Goal: Transaction & Acquisition: Purchase product/service

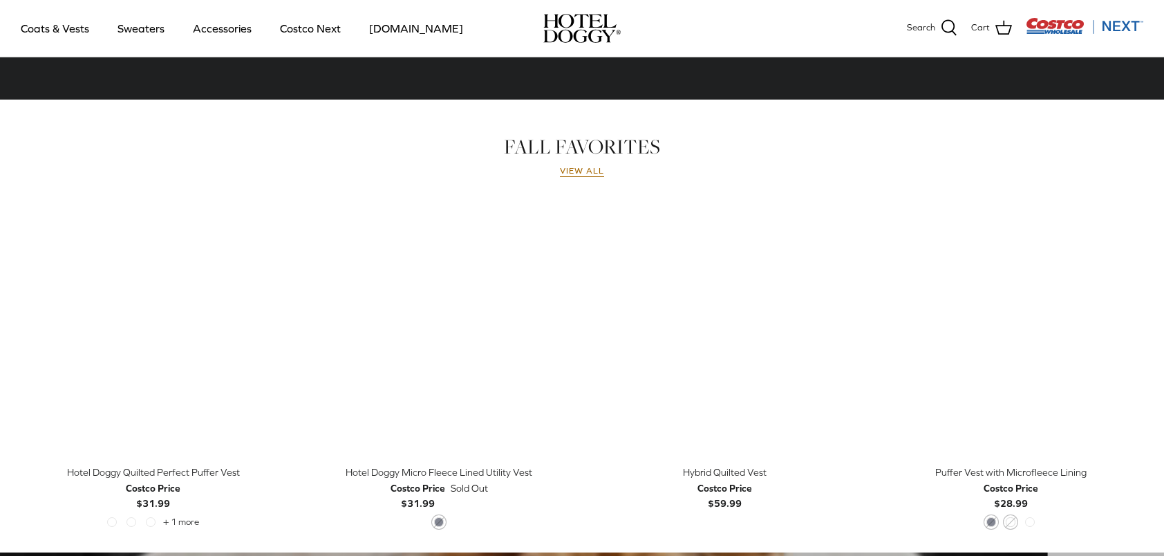
scroll to position [553, 0]
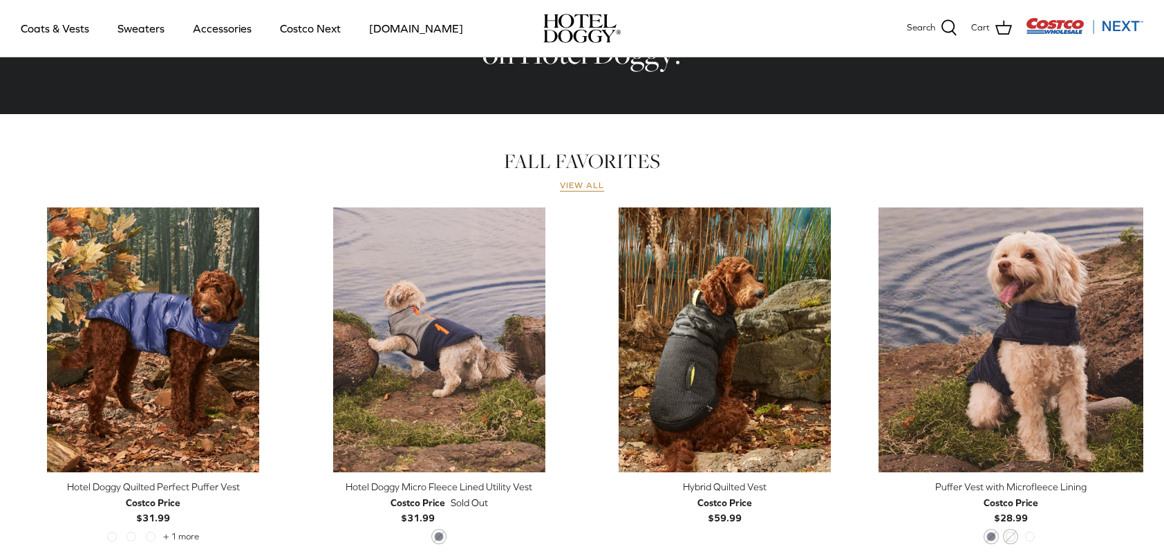
click at [582, 188] on link "View all" at bounding box center [582, 185] width 44 height 11
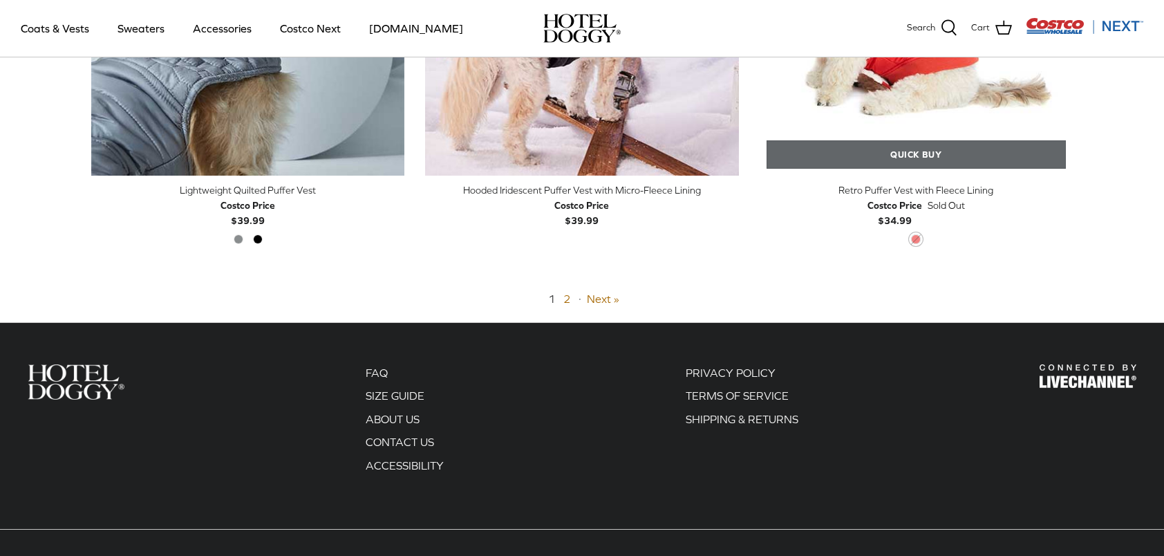
scroll to position [3525, 0]
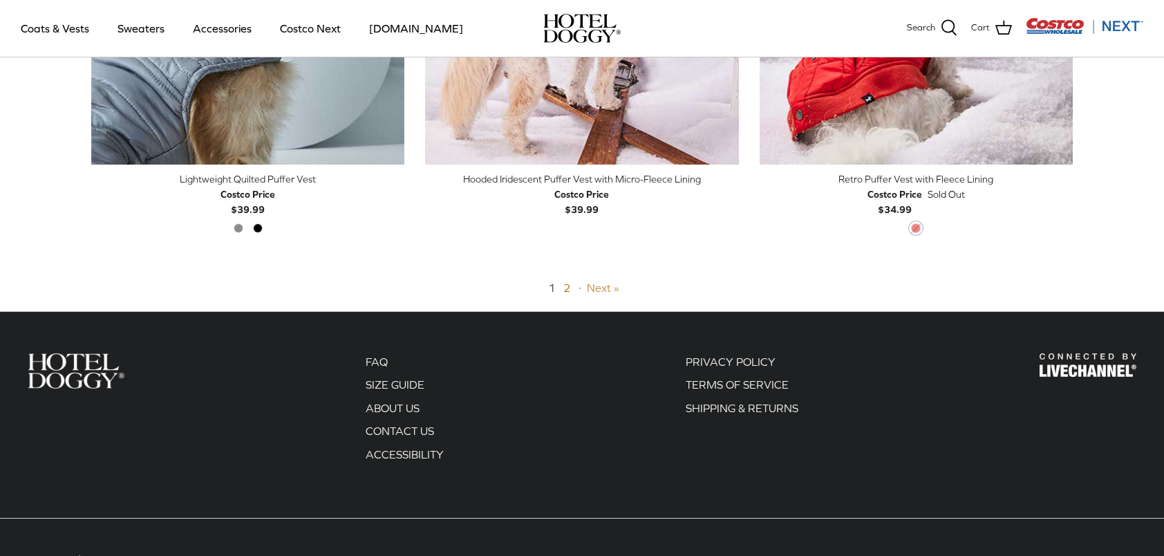
click at [605, 288] on link "Next »" at bounding box center [603, 287] width 32 height 12
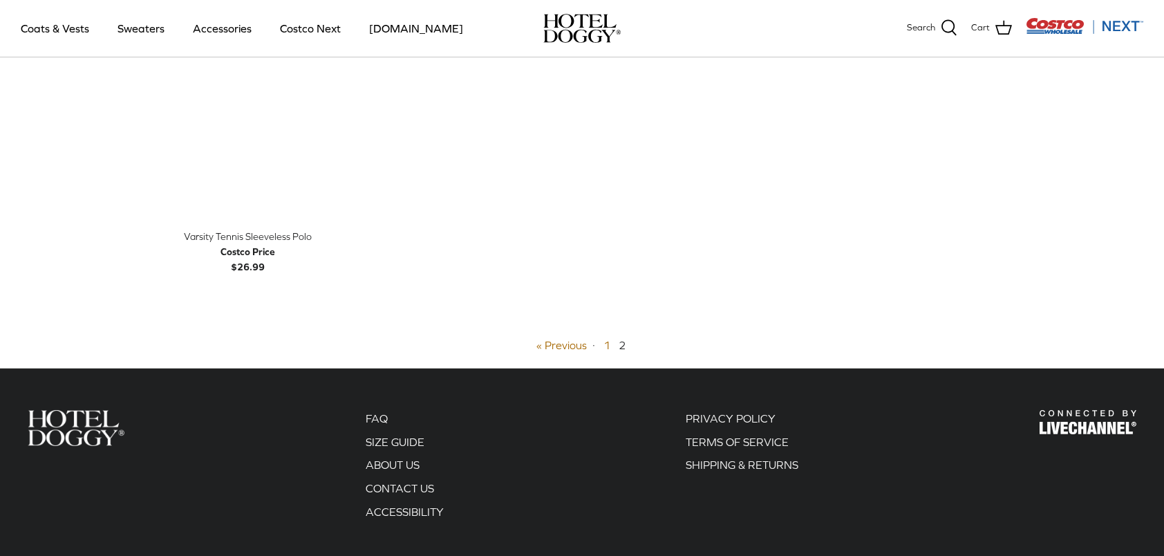
scroll to position [954, 0]
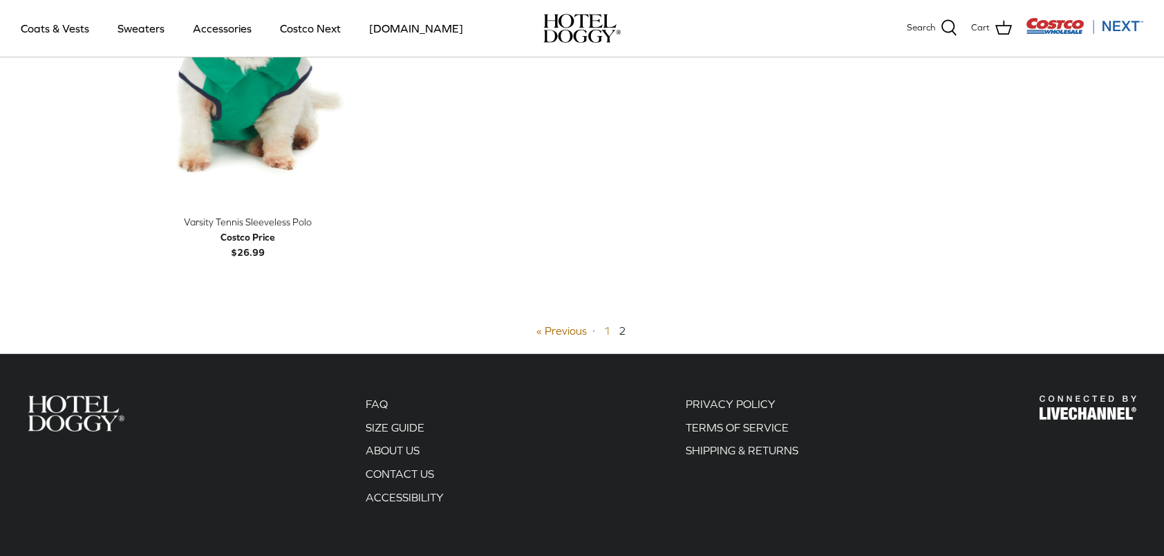
click at [605, 329] on link "1" at bounding box center [606, 330] width 7 height 12
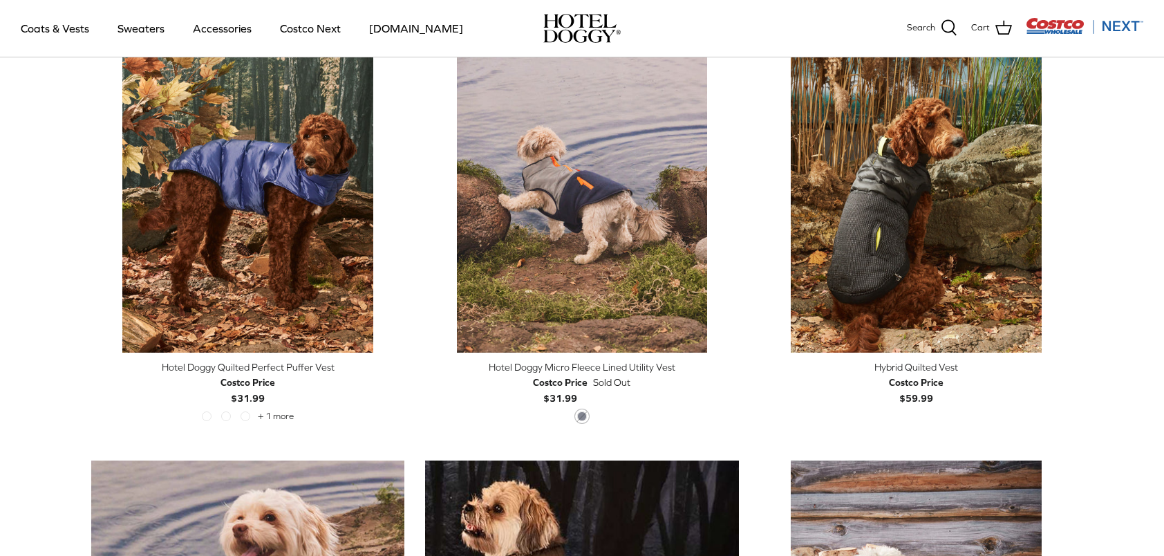
scroll to position [332, 0]
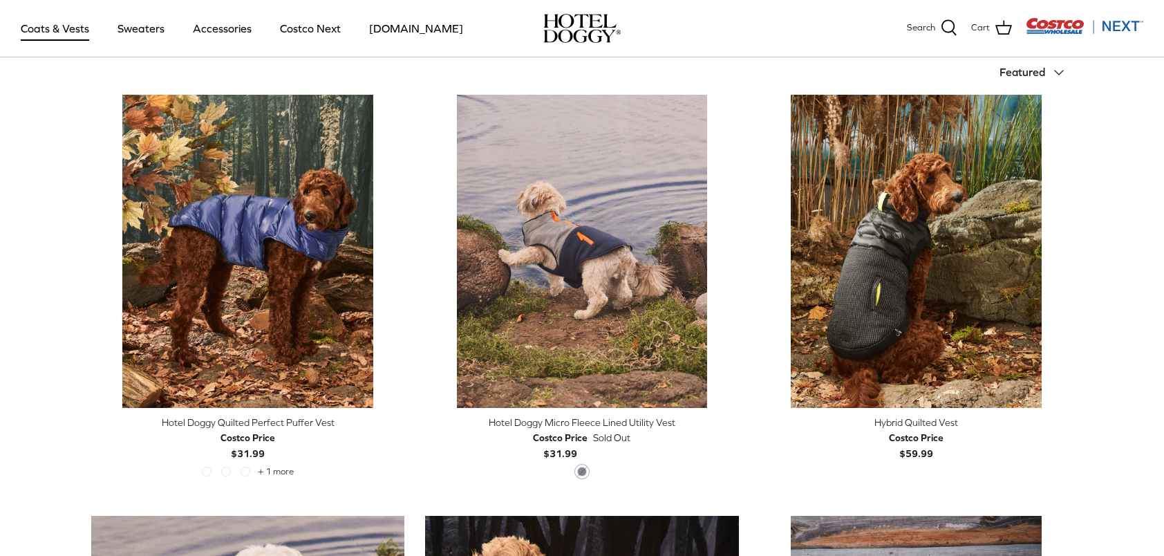
click at [46, 23] on link "Coats & Vests" at bounding box center [54, 28] width 93 height 47
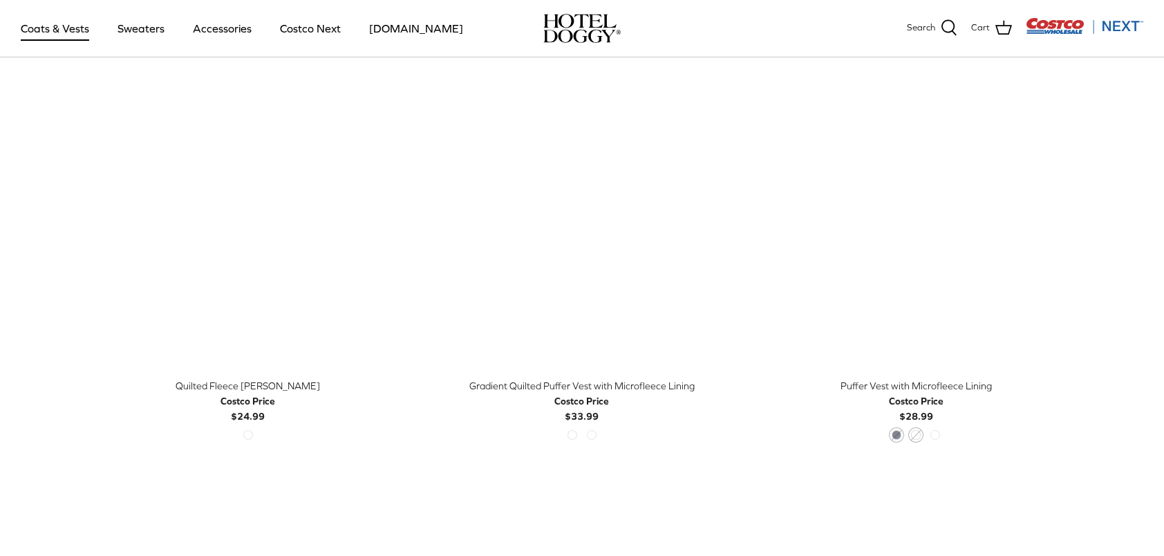
scroll to position [2073, 0]
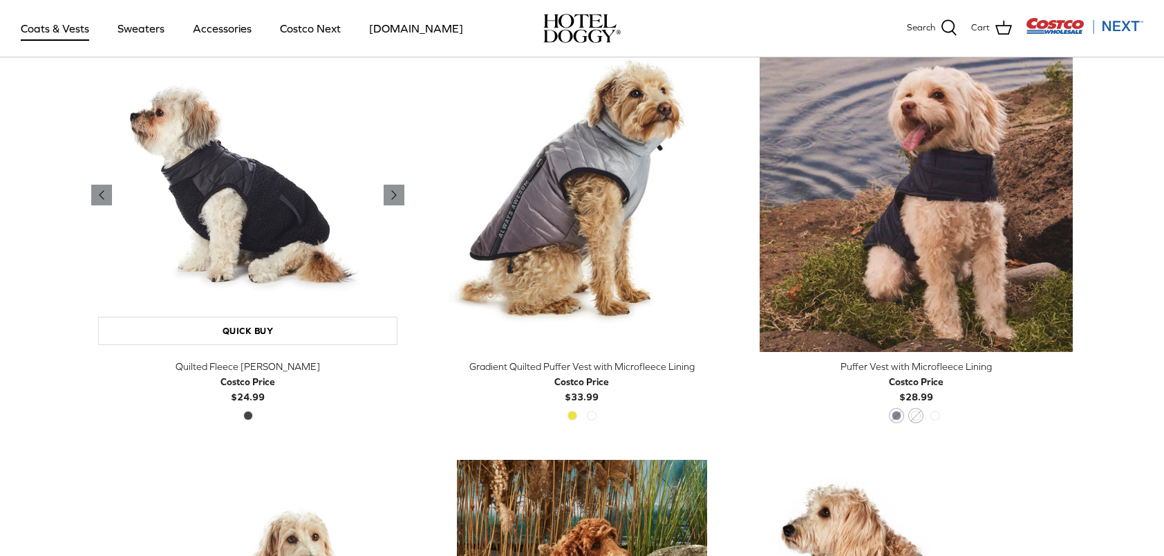
click at [220, 213] on img "Quilted Fleece Melton Vest" at bounding box center [247, 194] width 313 height 313
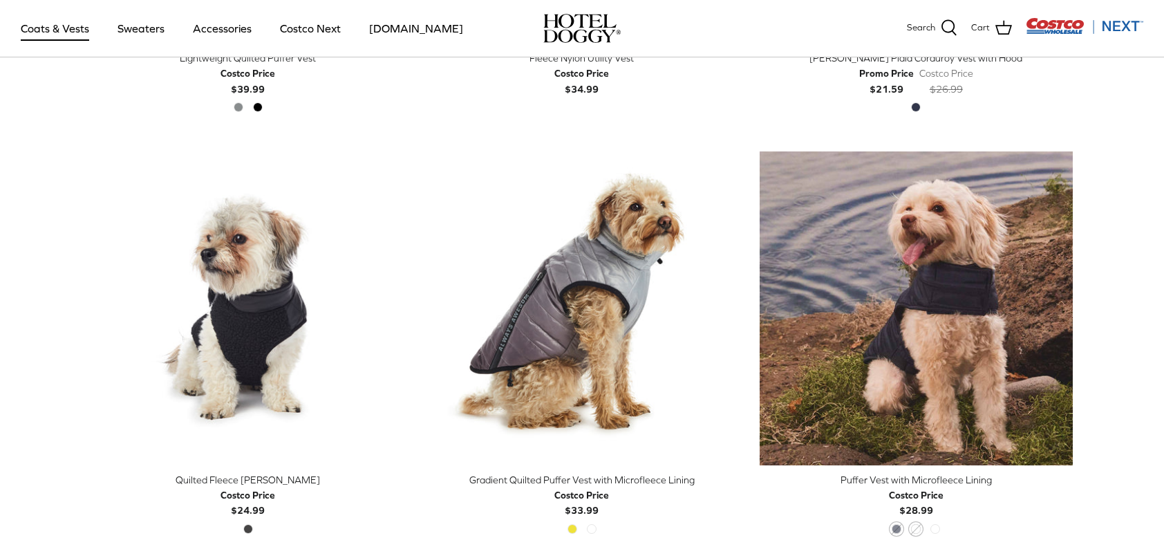
scroll to position [1960, 0]
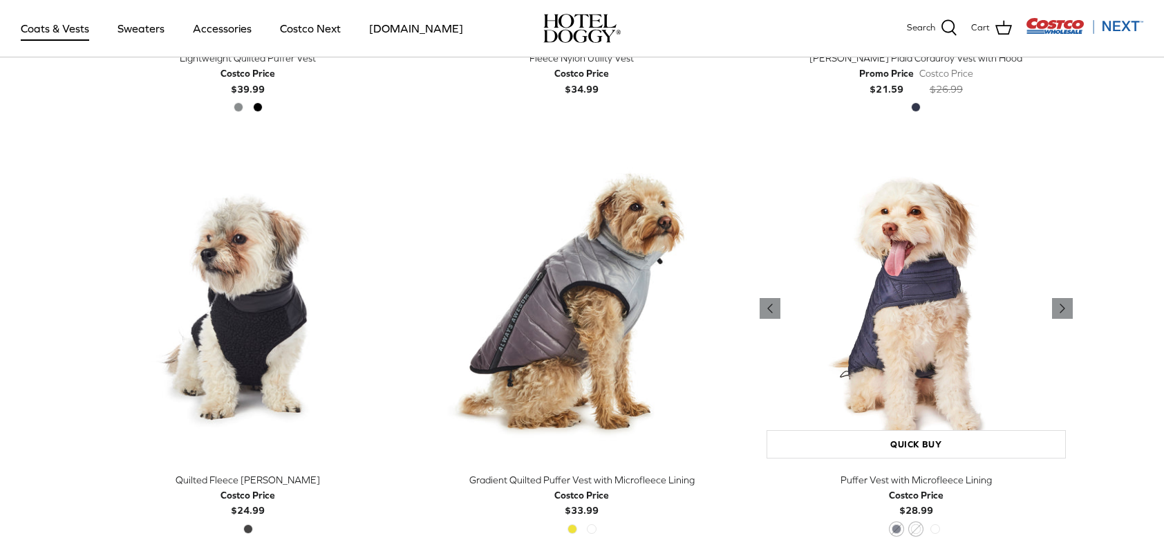
click at [972, 375] on img "Puffer Vest with Microfleece Lining" at bounding box center [916, 307] width 313 height 313
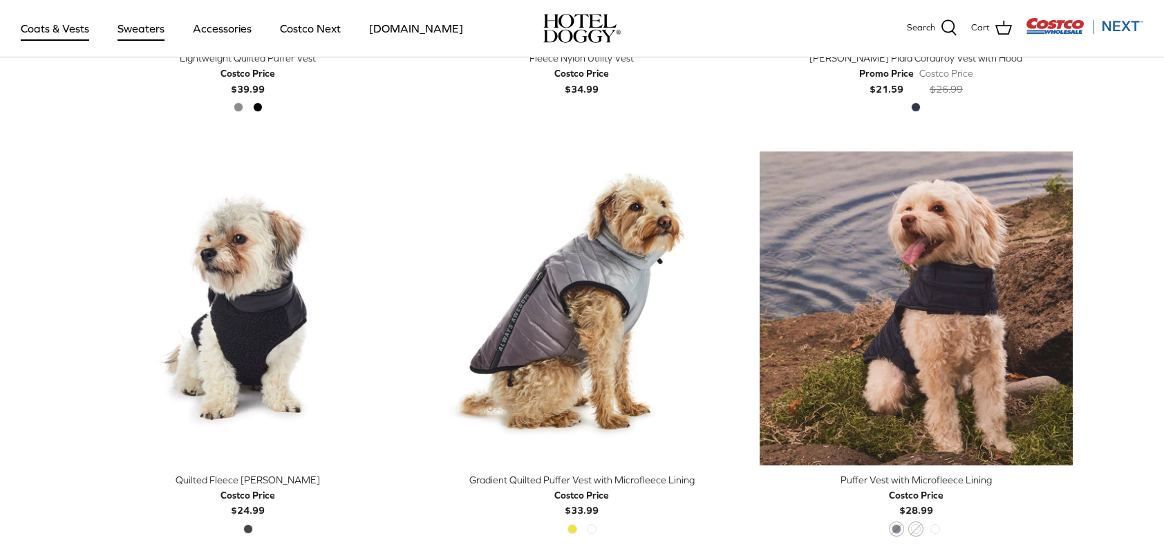
click at [132, 35] on link "Sweaters" at bounding box center [141, 28] width 72 height 47
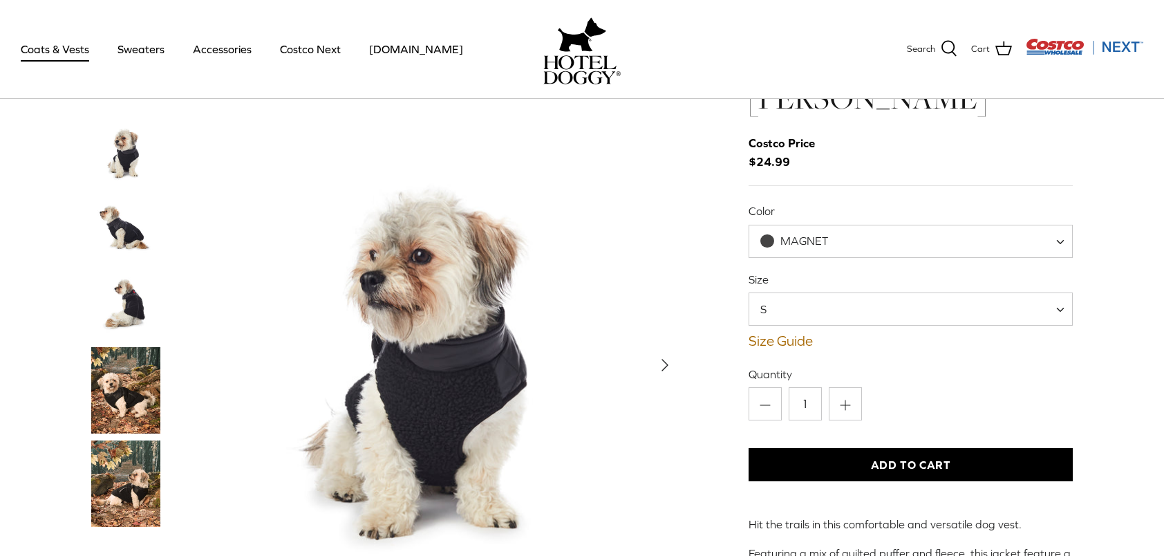
scroll to position [207, 0]
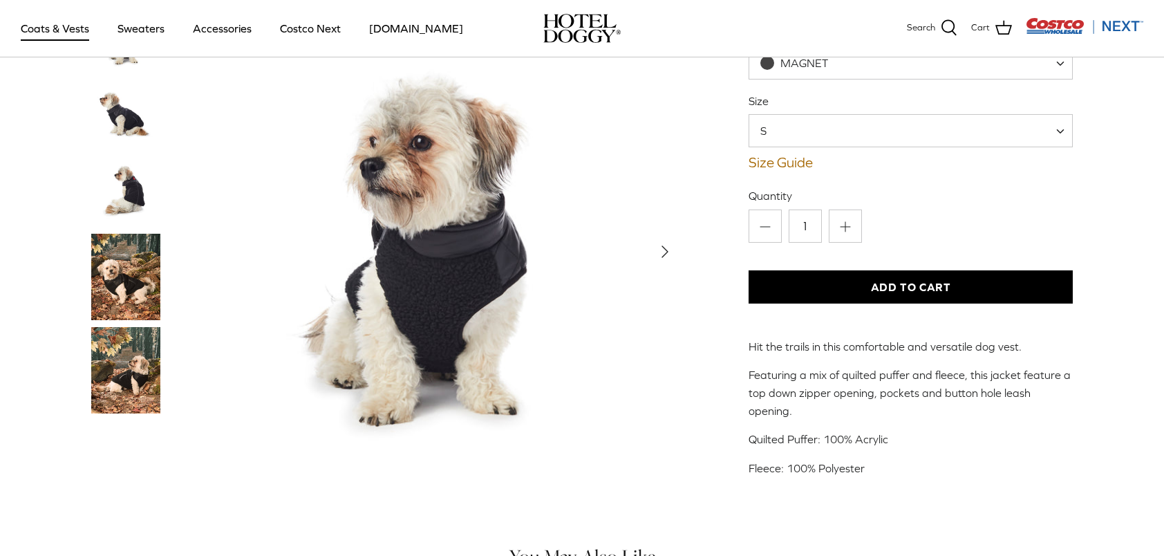
click at [666, 246] on polyline "Next" at bounding box center [665, 251] width 6 height 11
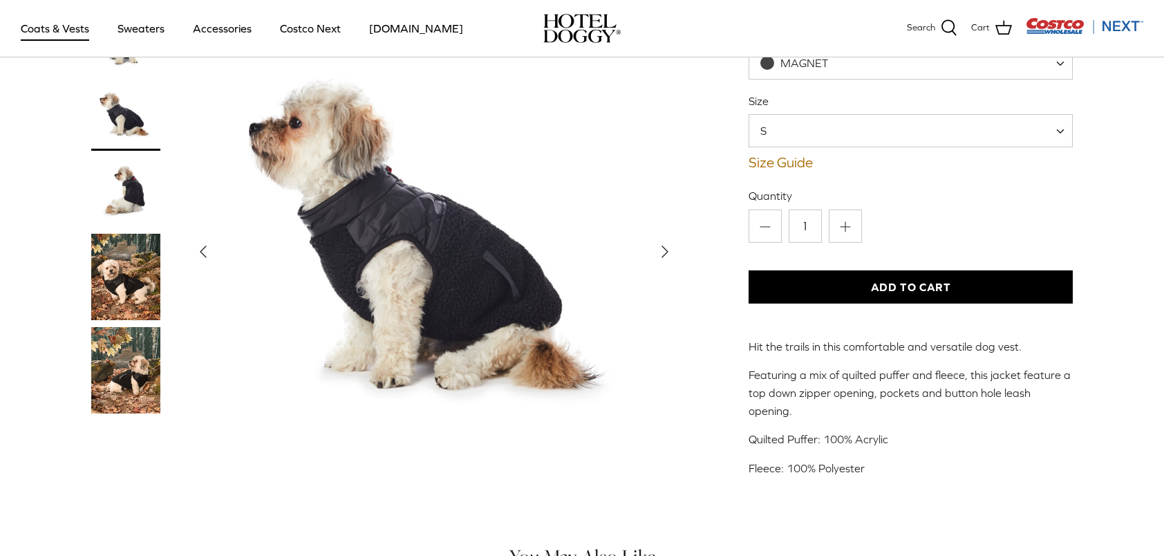
click at [666, 246] on polyline "Next" at bounding box center [665, 251] width 6 height 11
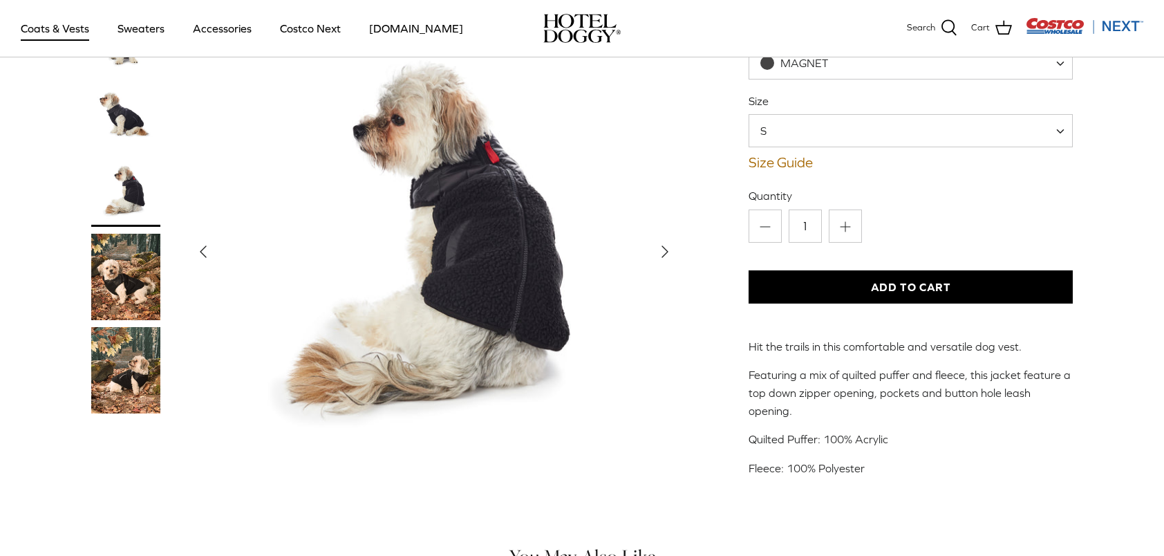
click at [666, 246] on polyline "Next" at bounding box center [665, 251] width 6 height 11
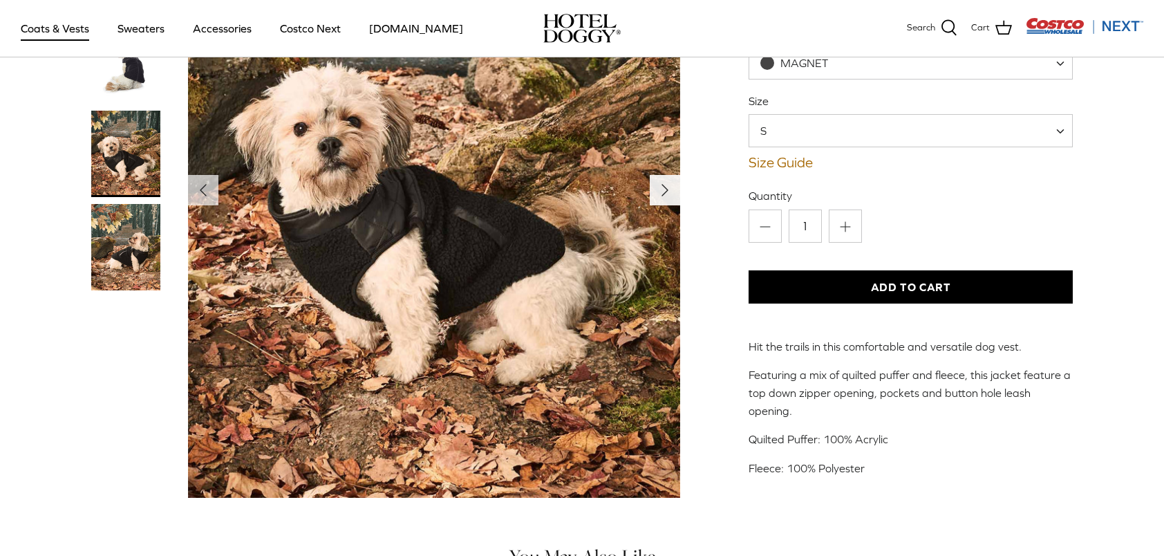
click at [666, 234] on img "Show Gallery" at bounding box center [434, 190] width 492 height 615
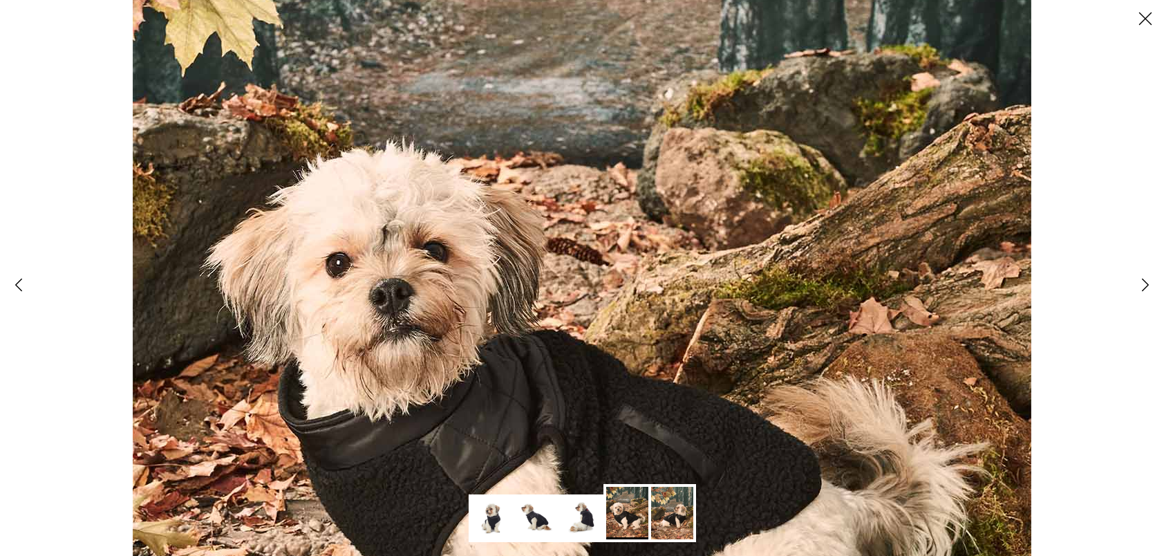
click at [17, 283] on polyline at bounding box center [19, 285] width 6 height 12
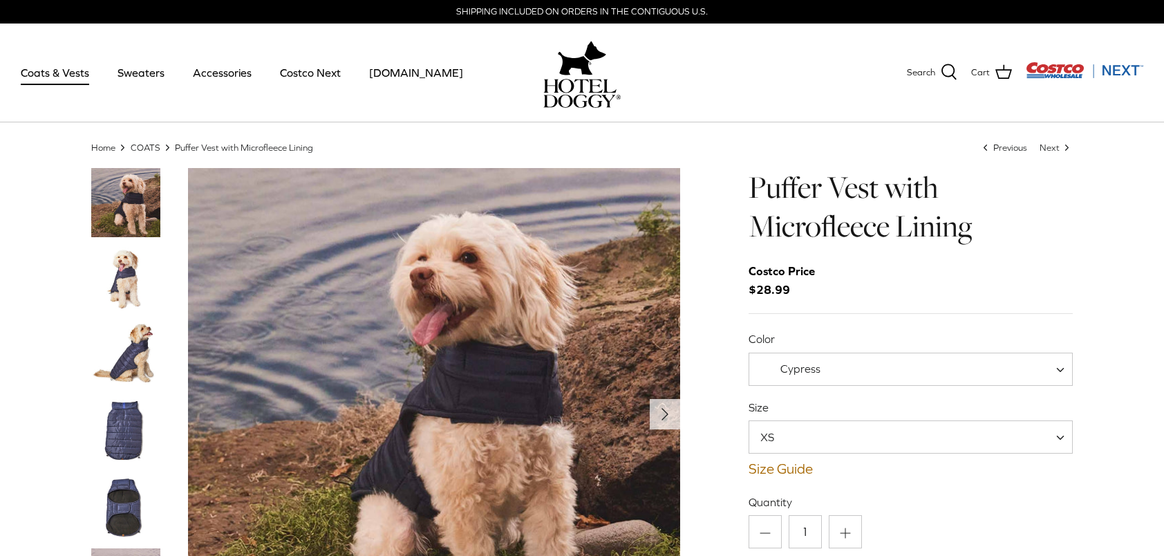
click at [125, 279] on img "Thumbnail Link" at bounding box center [125, 278] width 69 height 69
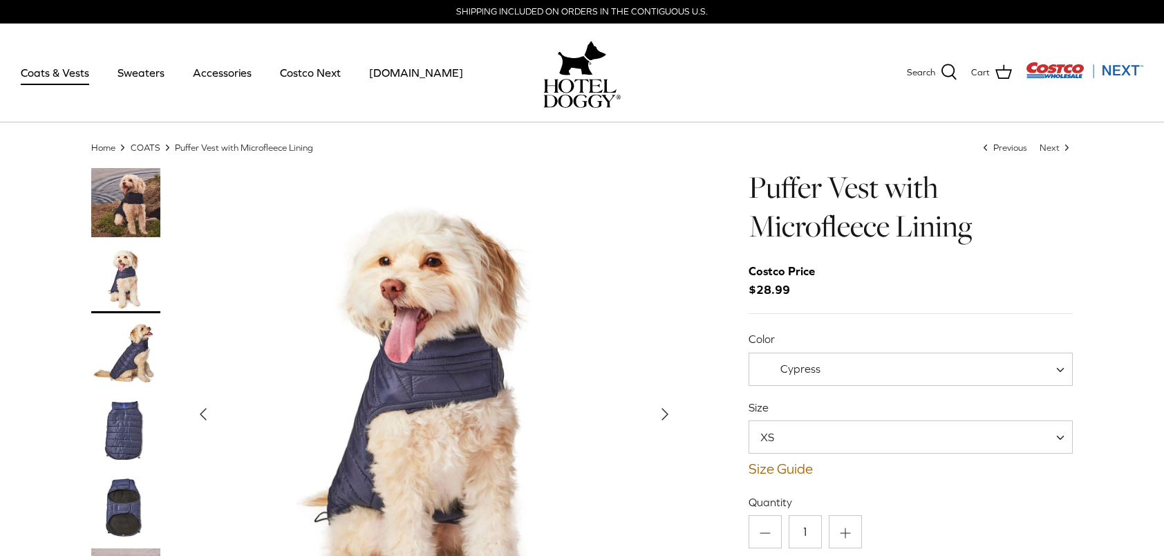
click at [131, 375] on img "Thumbnail Link" at bounding box center [125, 354] width 69 height 69
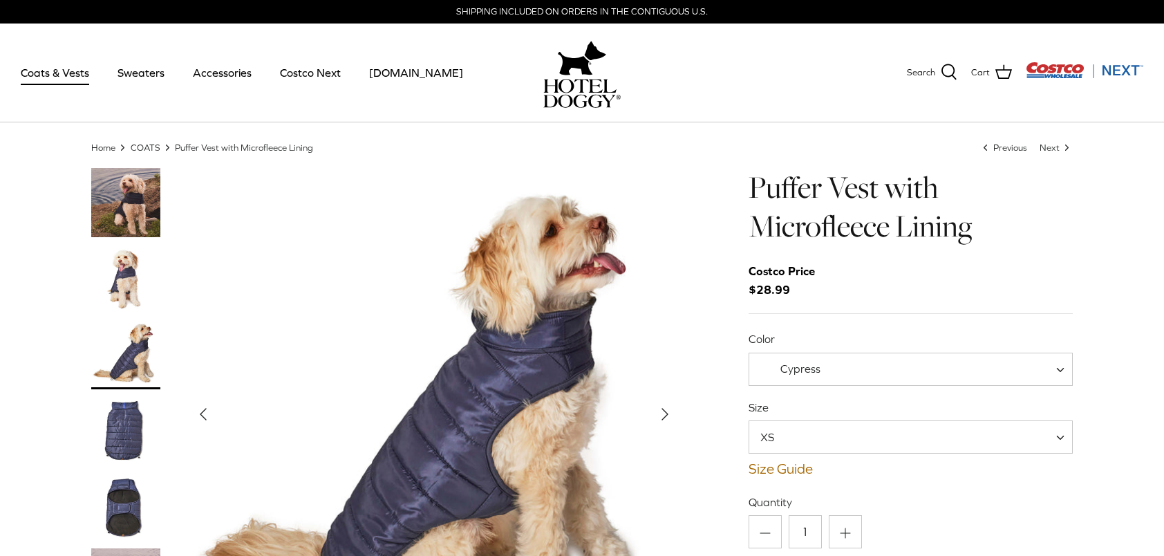
click at [121, 203] on img "Thumbnail Link" at bounding box center [125, 202] width 69 height 69
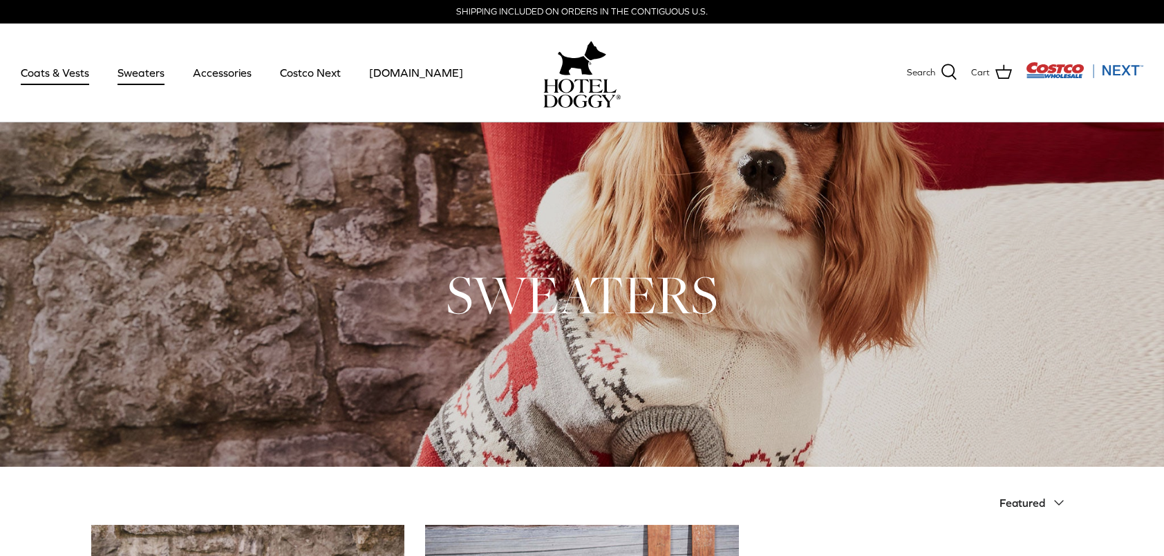
click at [53, 73] on link "Coats & Vests" at bounding box center [54, 72] width 93 height 47
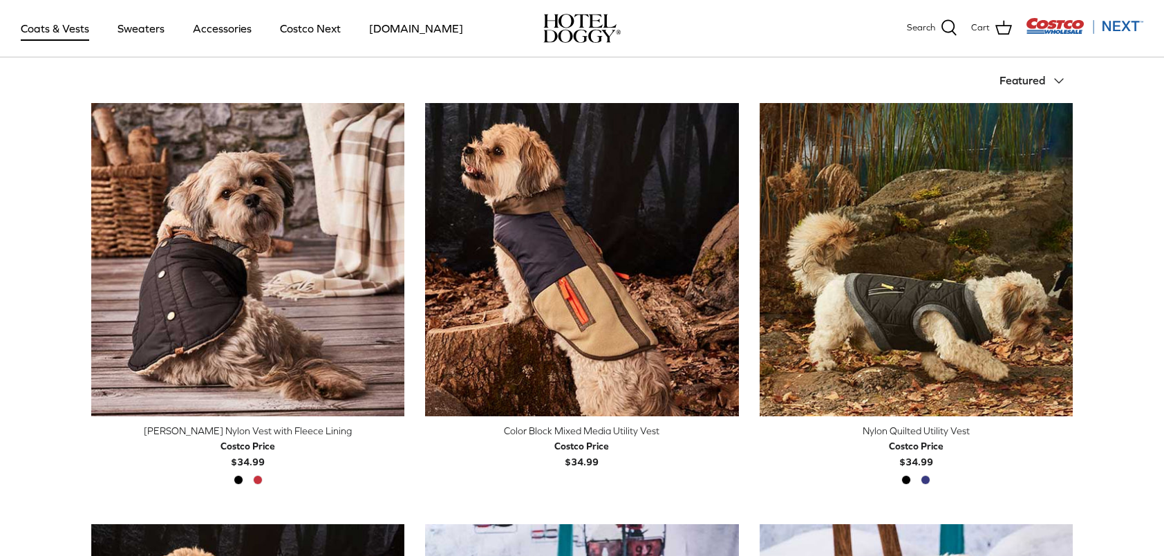
scroll to position [308, 0]
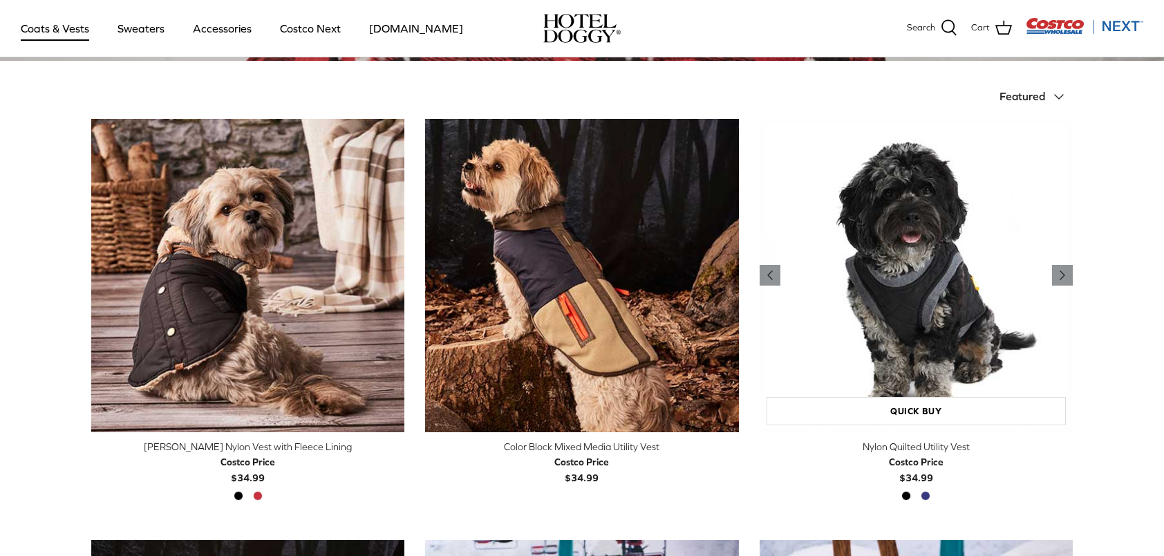
click at [969, 302] on img "Nylon Quilted Utility Vest" at bounding box center [916, 275] width 313 height 313
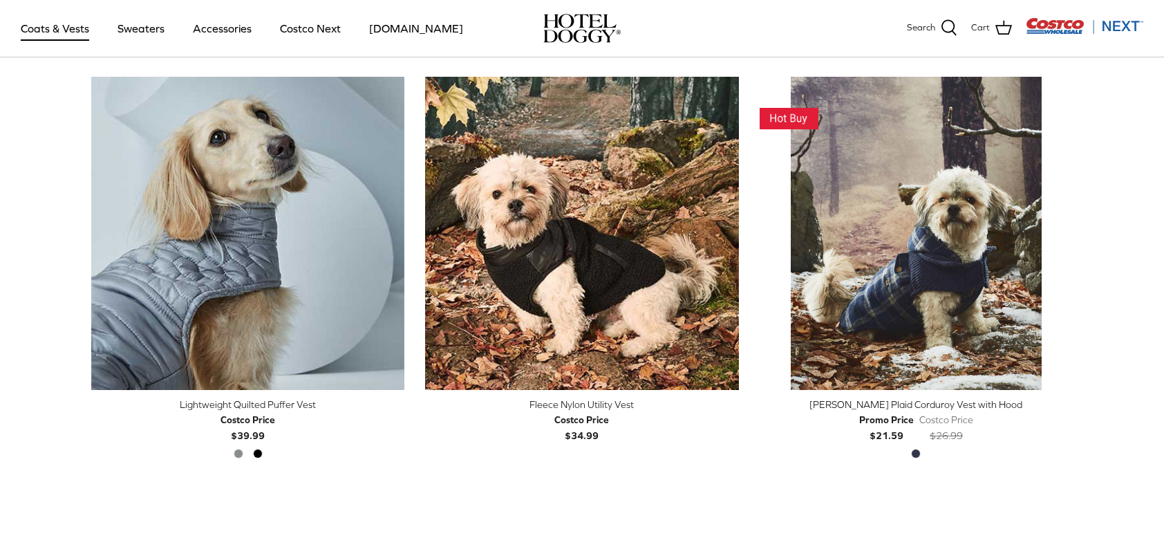
scroll to position [1621, 0]
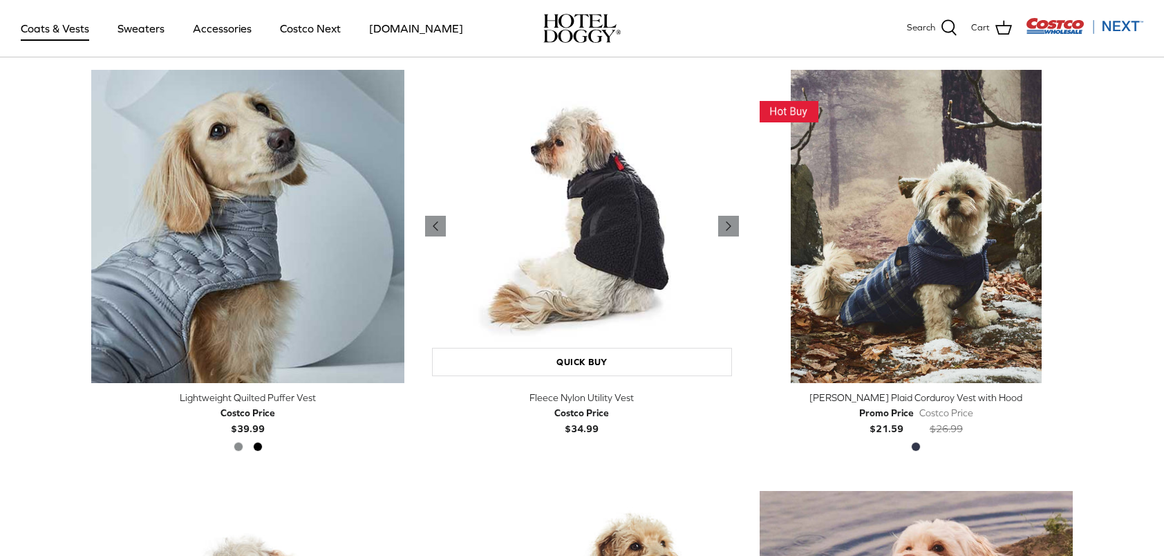
click at [613, 274] on img "Fleece Nylon Utility Vest" at bounding box center [581, 226] width 313 height 313
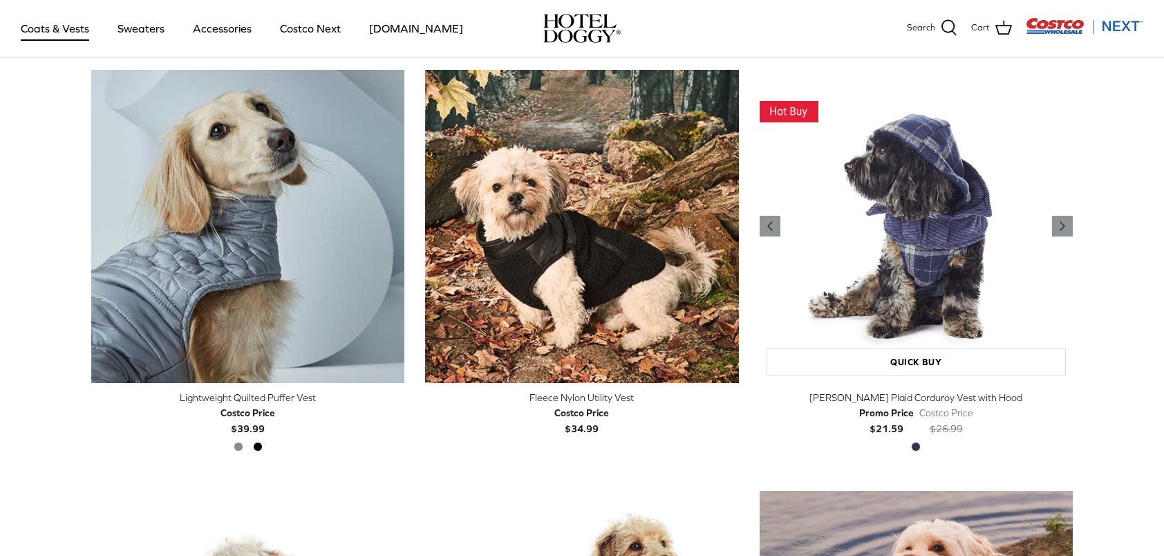
click at [952, 248] on img "Melton Plaid Corduroy Vest with Hood" at bounding box center [916, 226] width 313 height 313
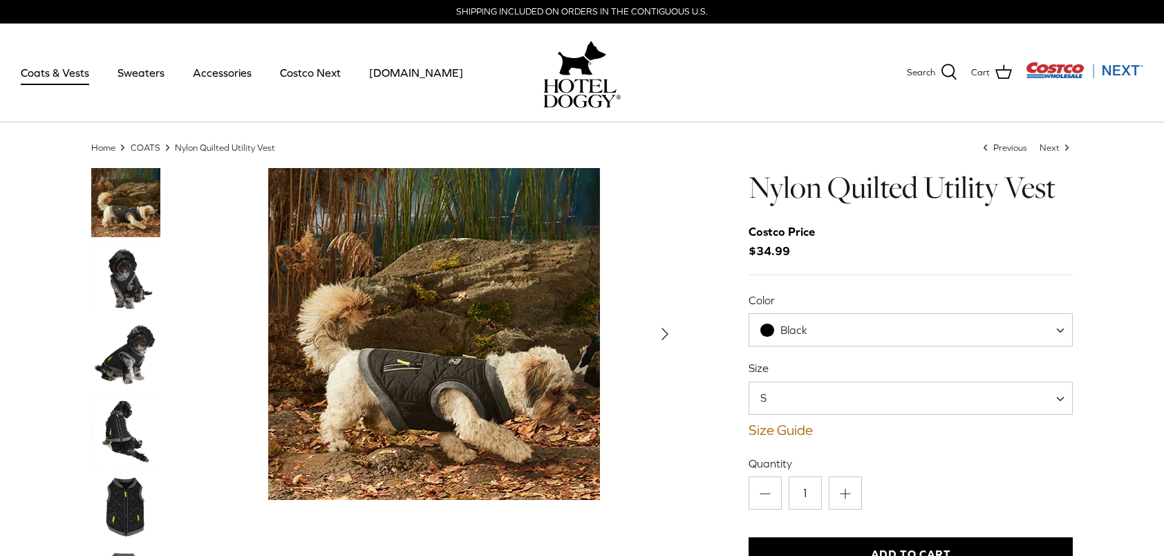
click at [105, 290] on img "Thumbnail Link" at bounding box center [125, 278] width 69 height 69
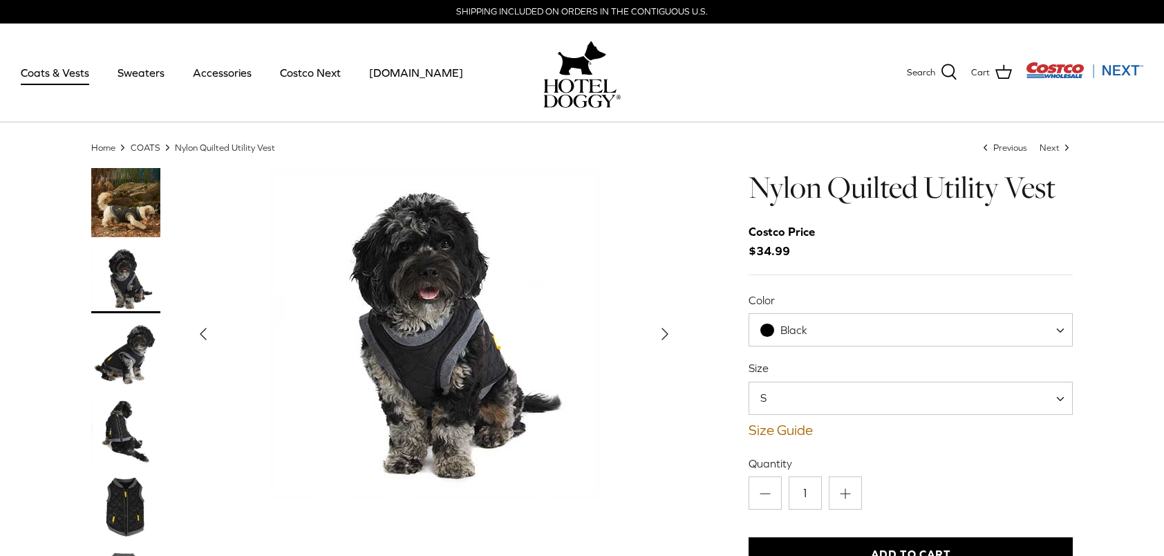
click at [131, 384] on img "Thumbnail Link" at bounding box center [125, 354] width 69 height 69
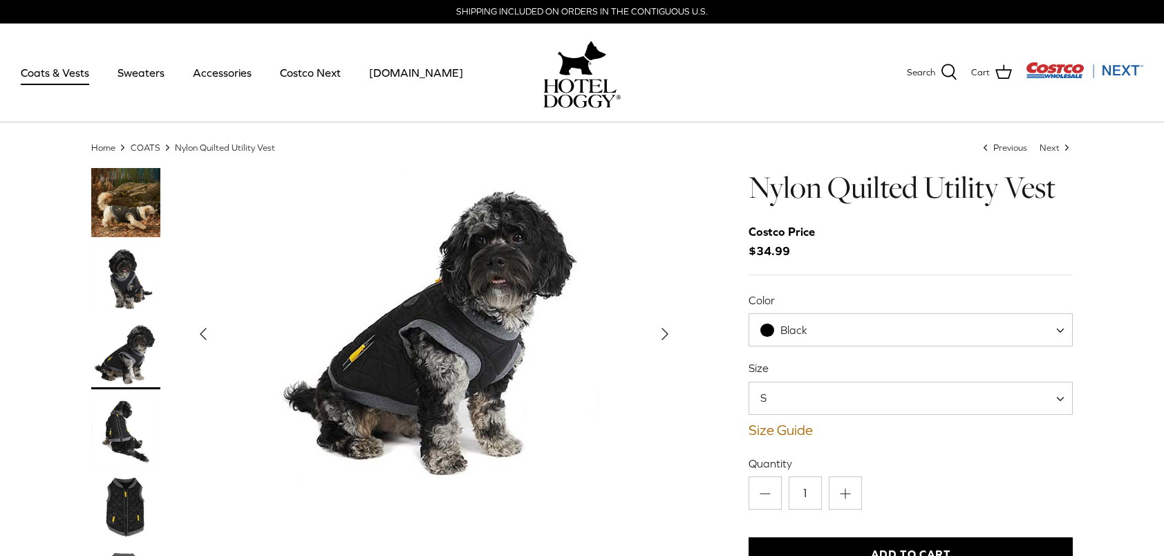
click at [128, 441] on img "Thumbnail Link" at bounding box center [125, 430] width 69 height 69
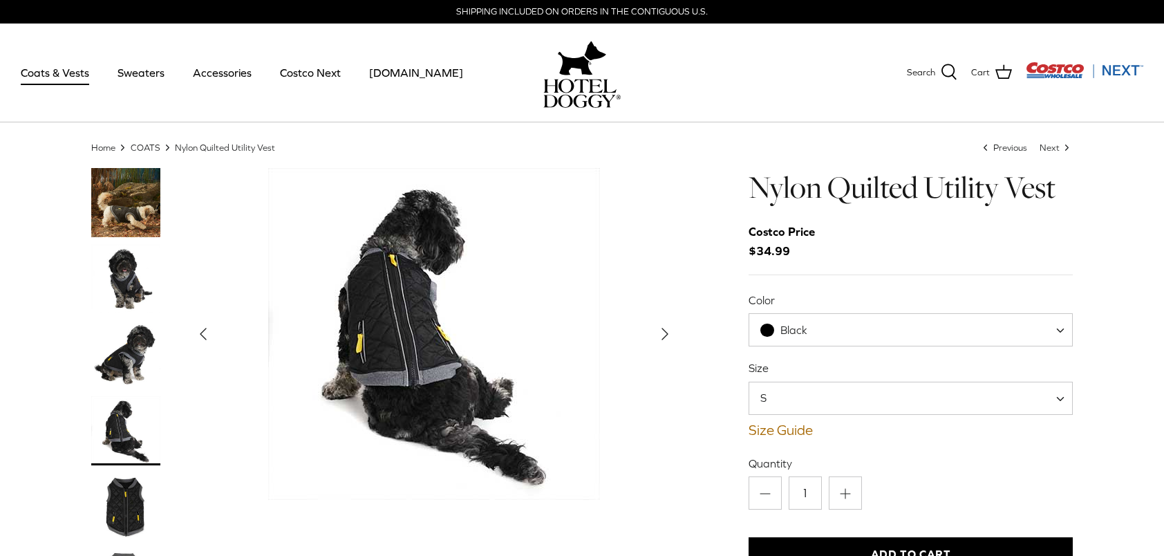
click at [127, 505] on img "Thumbnail Link" at bounding box center [125, 506] width 69 height 69
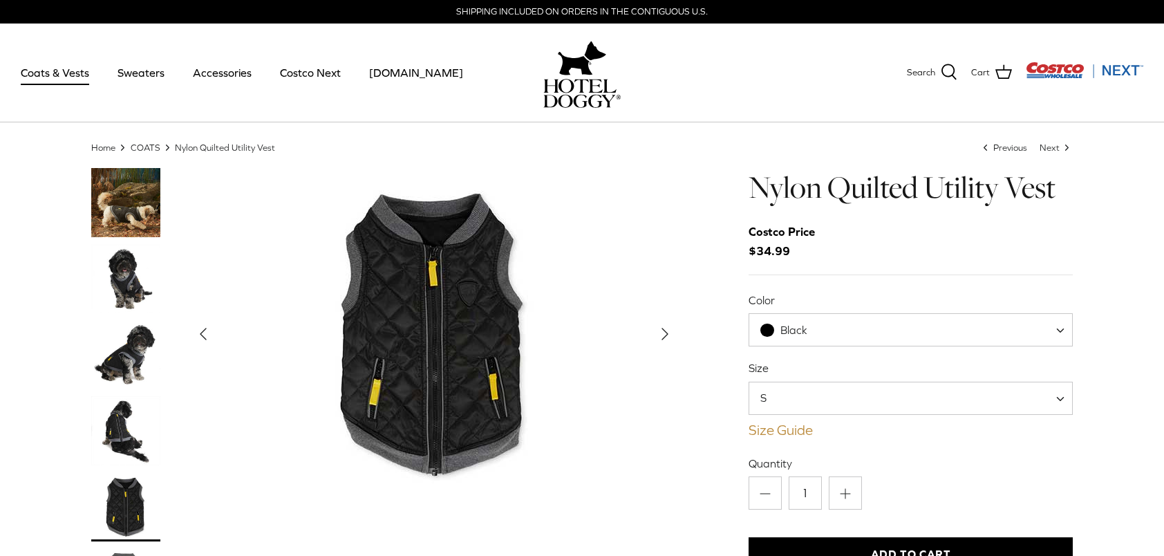
click at [781, 426] on link "Size Guide" at bounding box center [910, 430] width 324 height 17
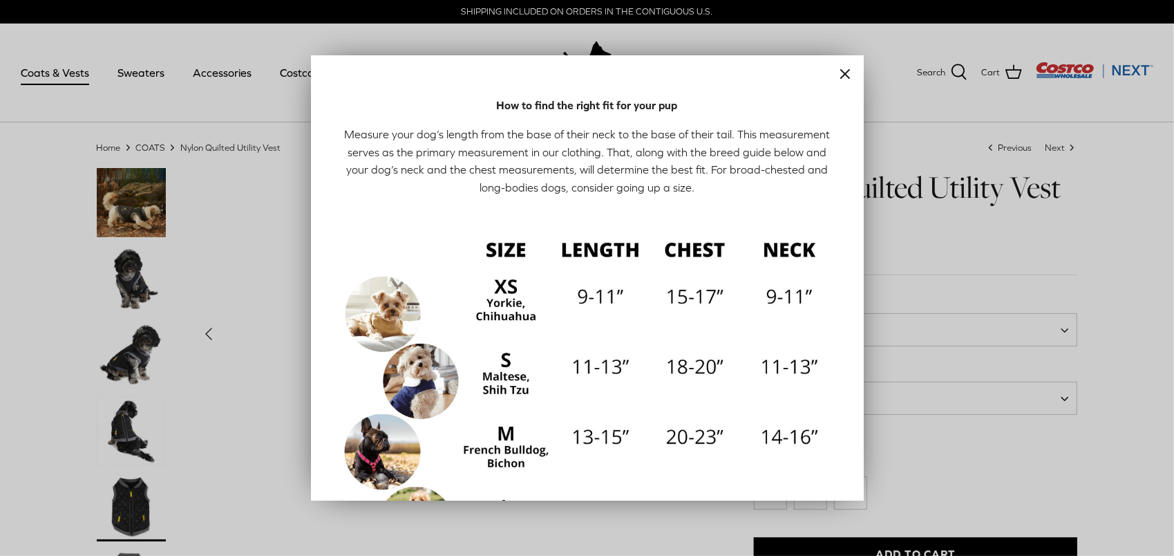
click at [837, 77] on icon "Close" at bounding box center [845, 74] width 17 height 17
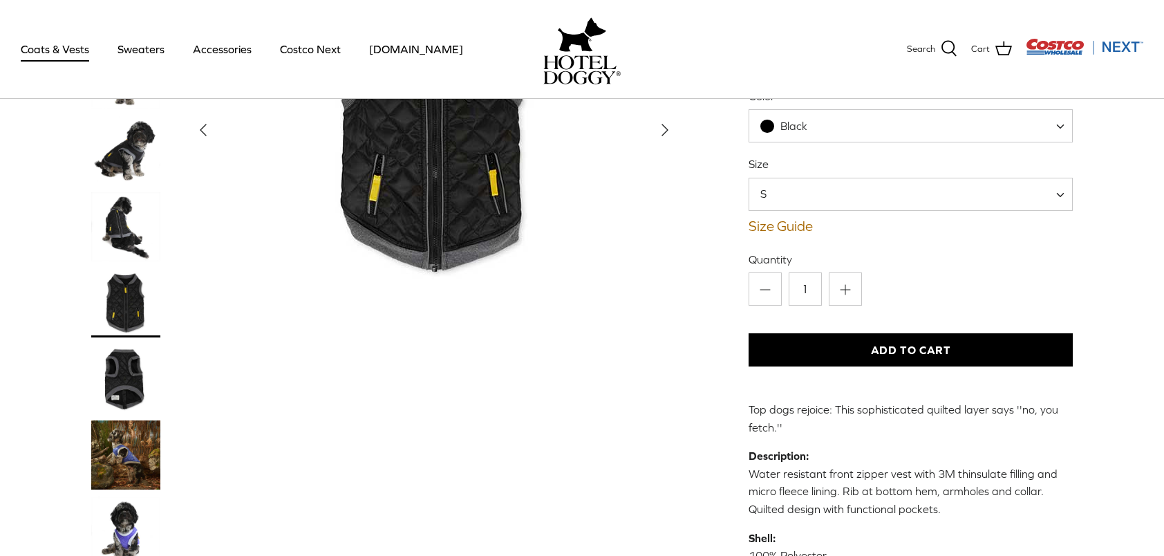
scroll to position [207, 0]
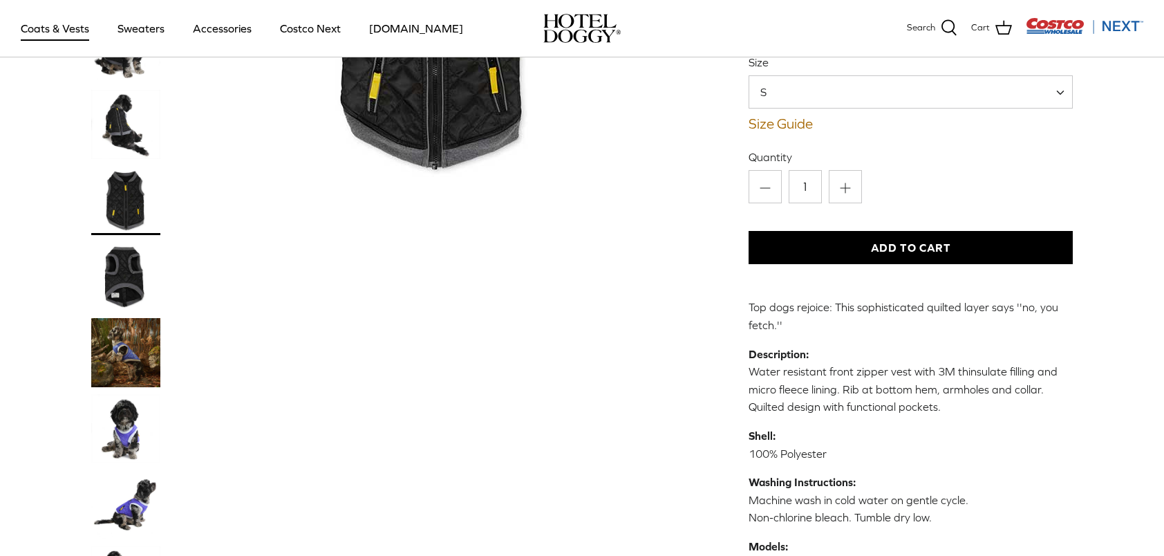
click at [121, 353] on img "Thumbnail Link" at bounding box center [125, 352] width 69 height 69
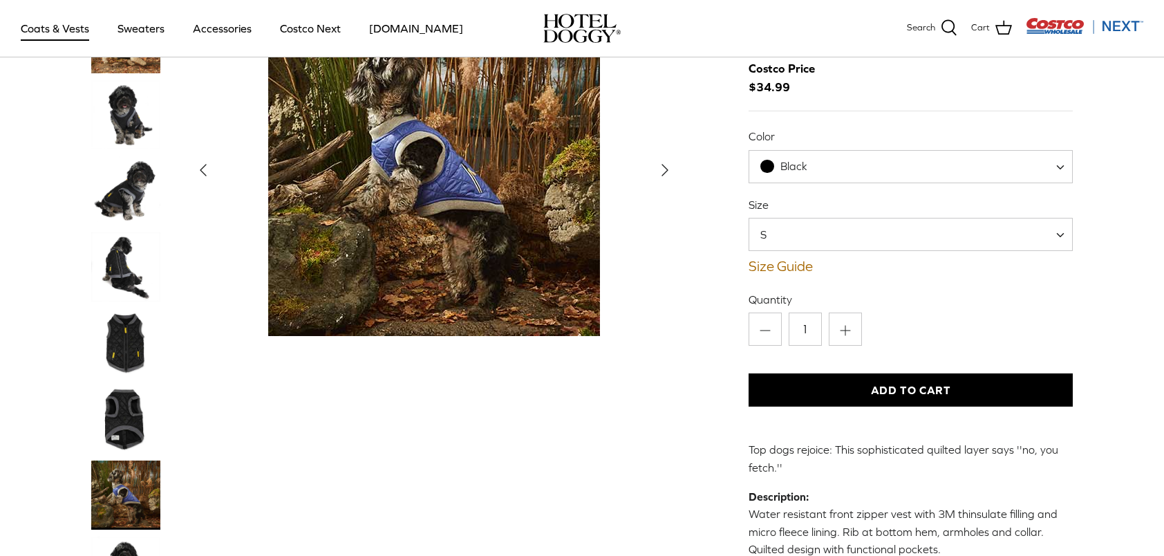
scroll to position [70, 0]
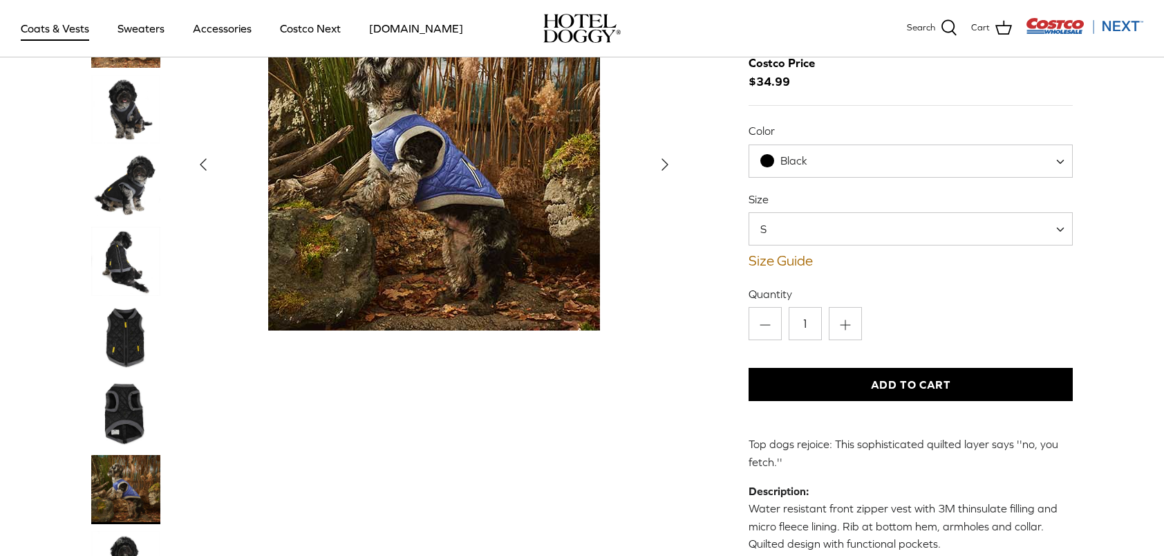
click at [953, 388] on button "Add to Cart" at bounding box center [910, 384] width 324 height 33
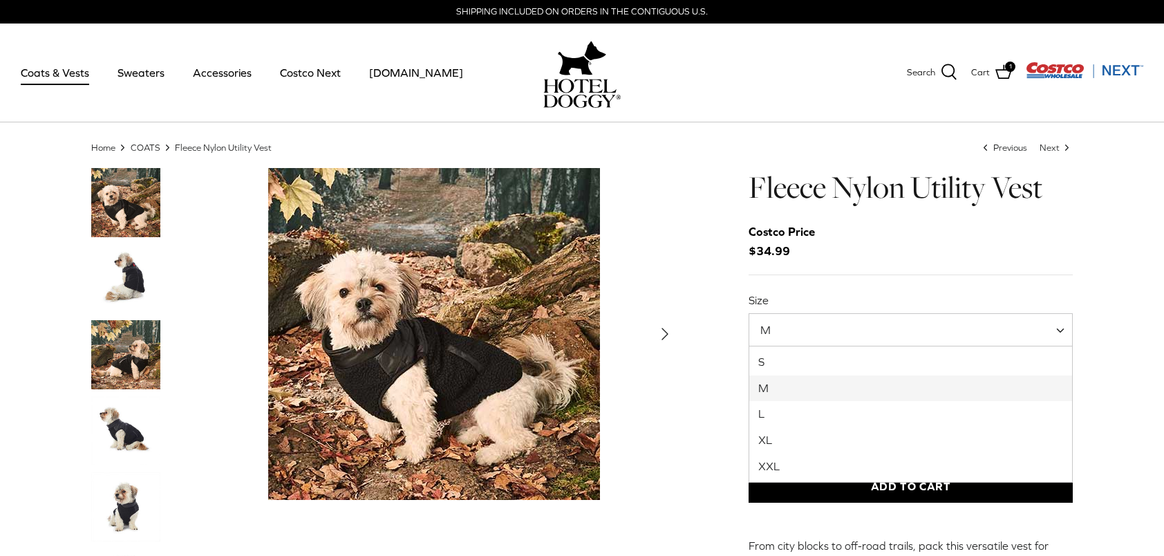
click at [1062, 329] on span at bounding box center [1065, 329] width 14 height 33
select select "S"
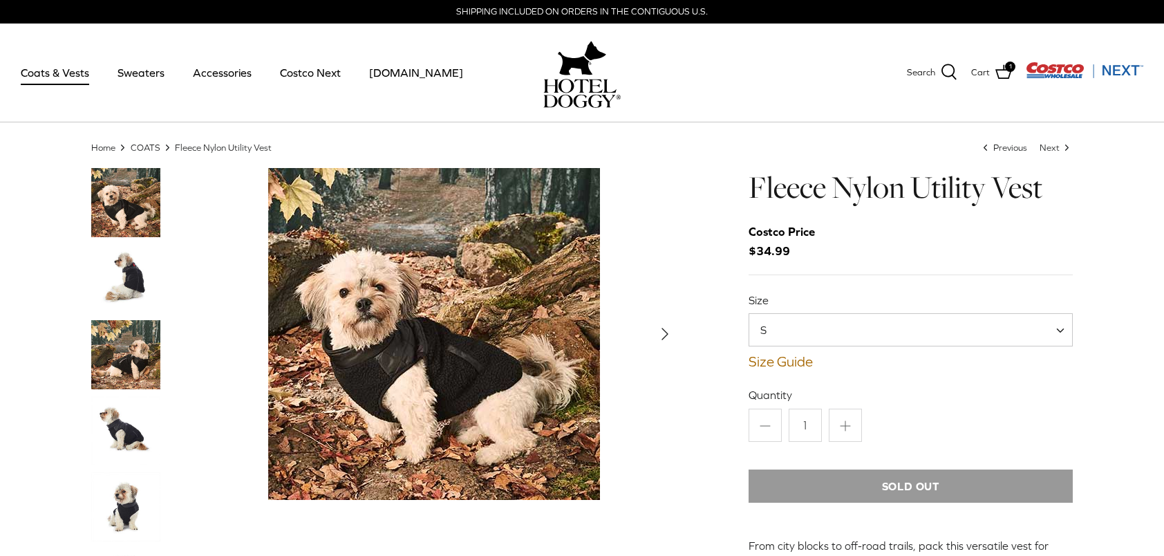
click at [612, 235] on div "Show Gallery" at bounding box center [434, 334] width 492 height 332
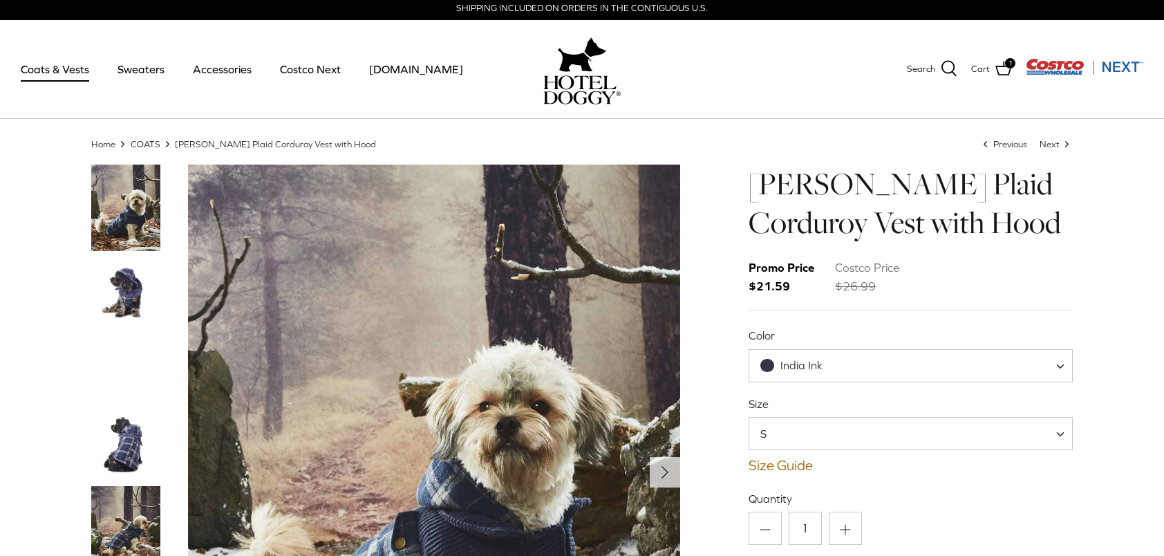
scroll to position [3, 0]
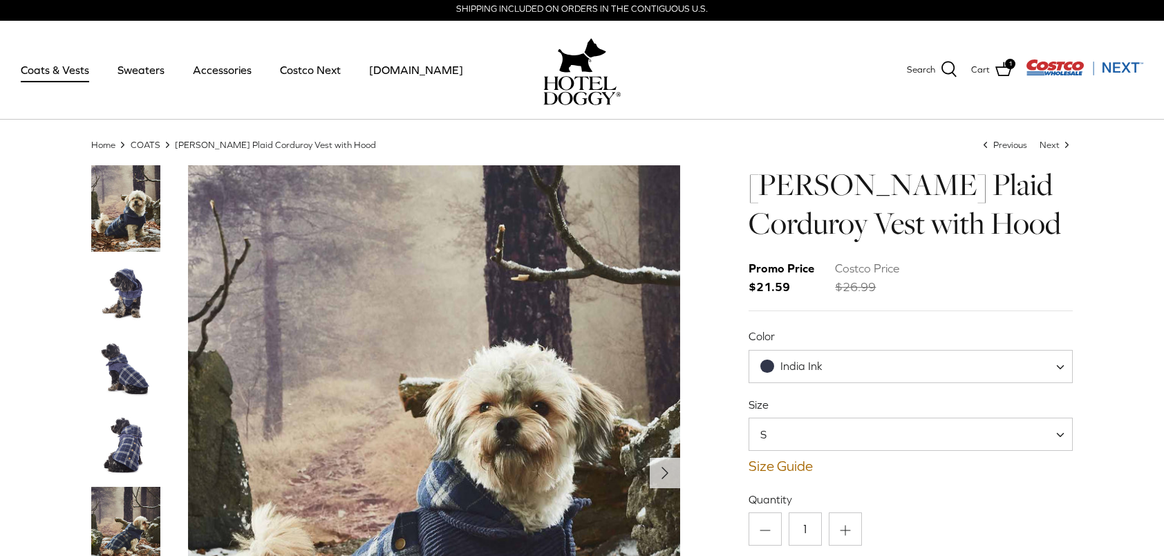
click at [107, 289] on img "Thumbnail Link" at bounding box center [125, 292] width 69 height 69
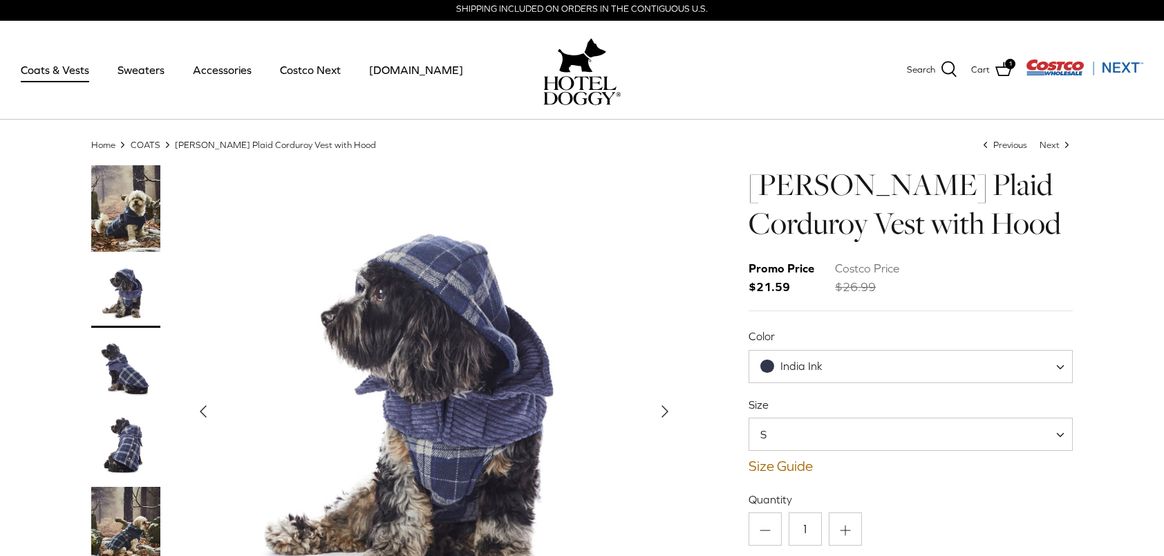
click at [656, 411] on icon "Right" at bounding box center [665, 411] width 22 height 22
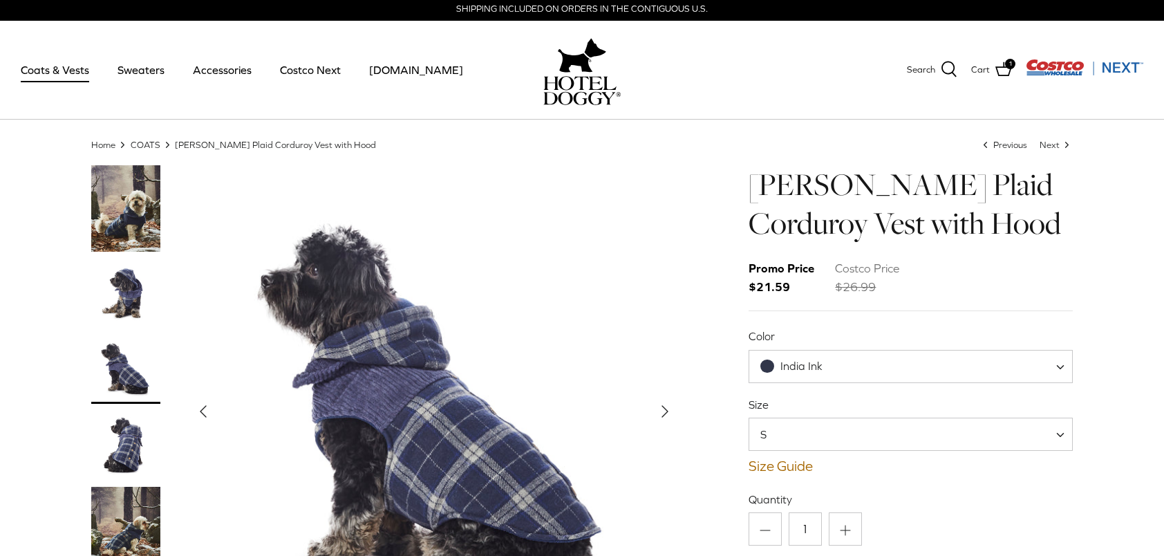
click at [666, 411] on polyline "Next" at bounding box center [665, 411] width 6 height 11
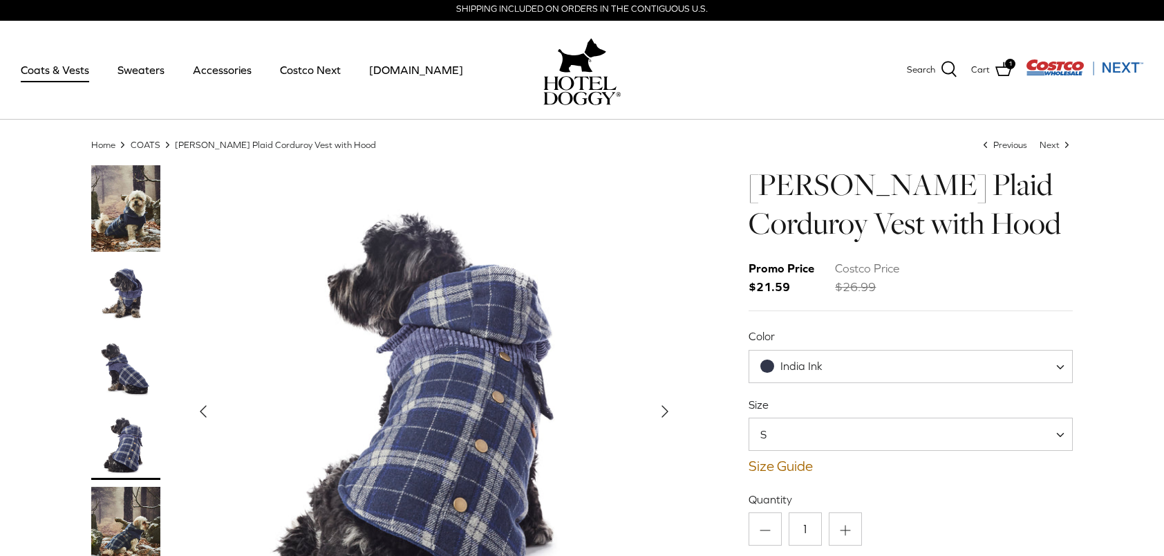
click at [666, 411] on polyline "Next" at bounding box center [665, 411] width 6 height 11
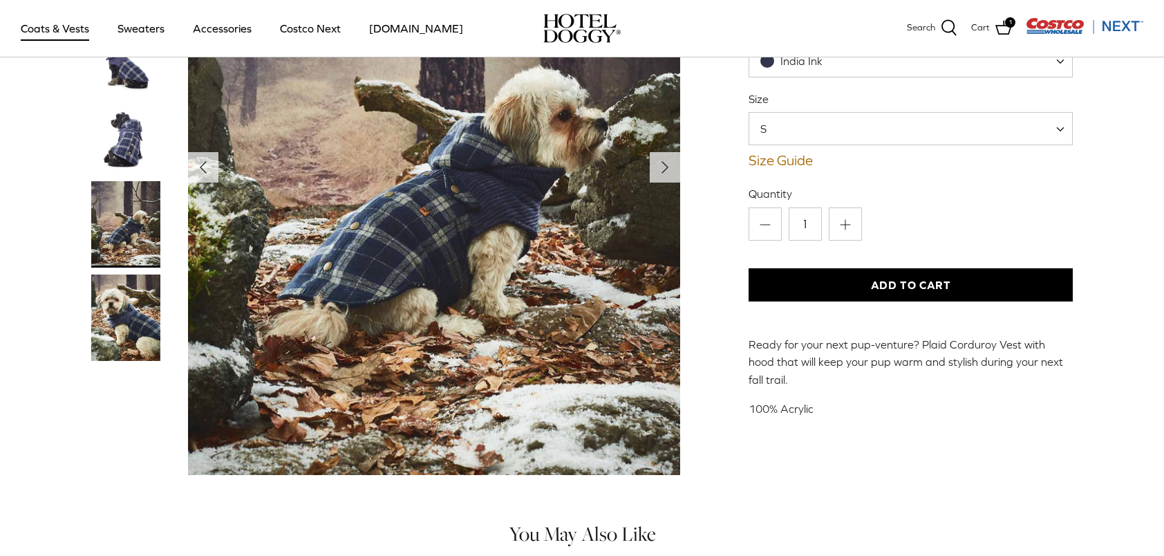
scroll to position [210, 0]
click at [677, 170] on button "Right" at bounding box center [665, 166] width 30 height 30
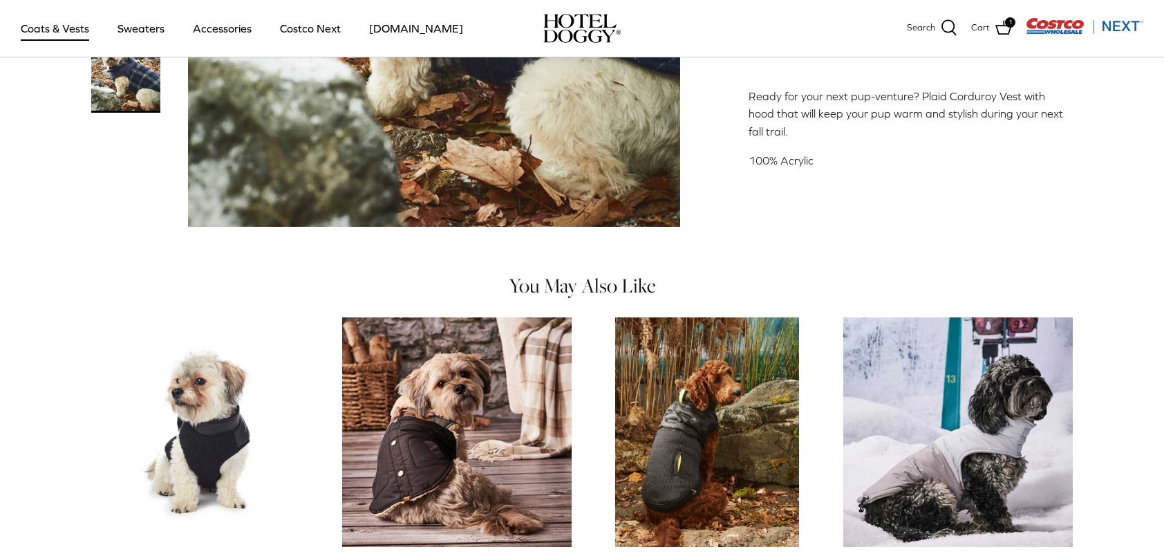
scroll to position [556, 0]
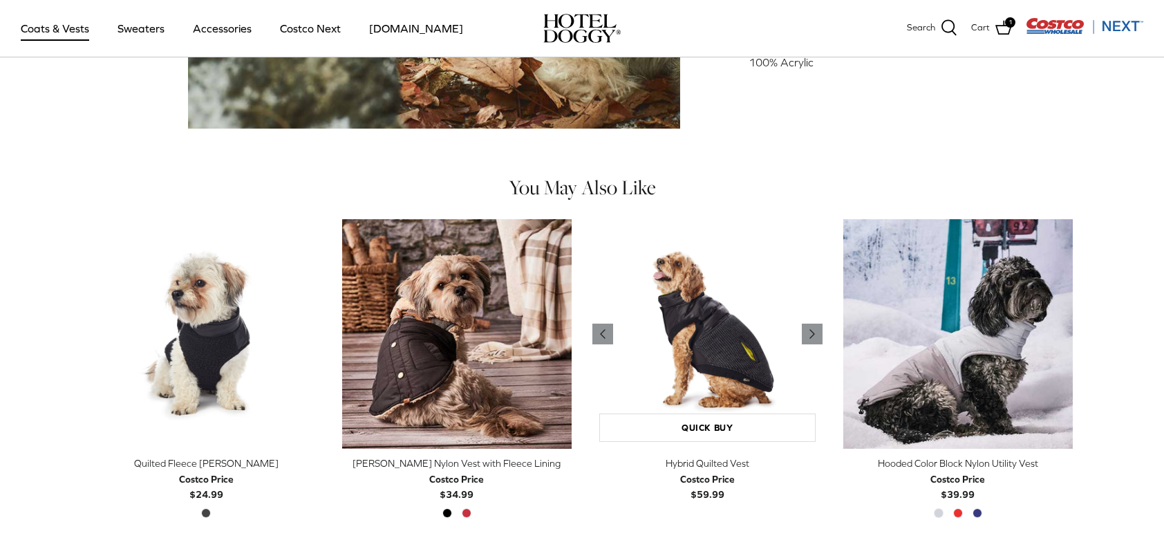
click at [702, 353] on img "Hybrid Quilted Vest" at bounding box center [707, 334] width 230 height 230
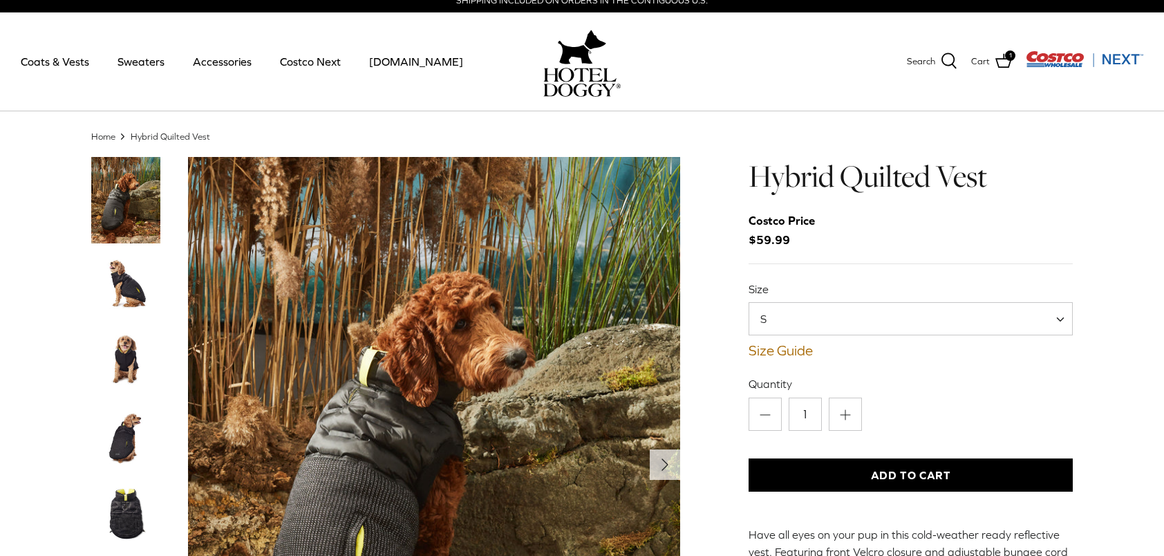
scroll to position [2, 0]
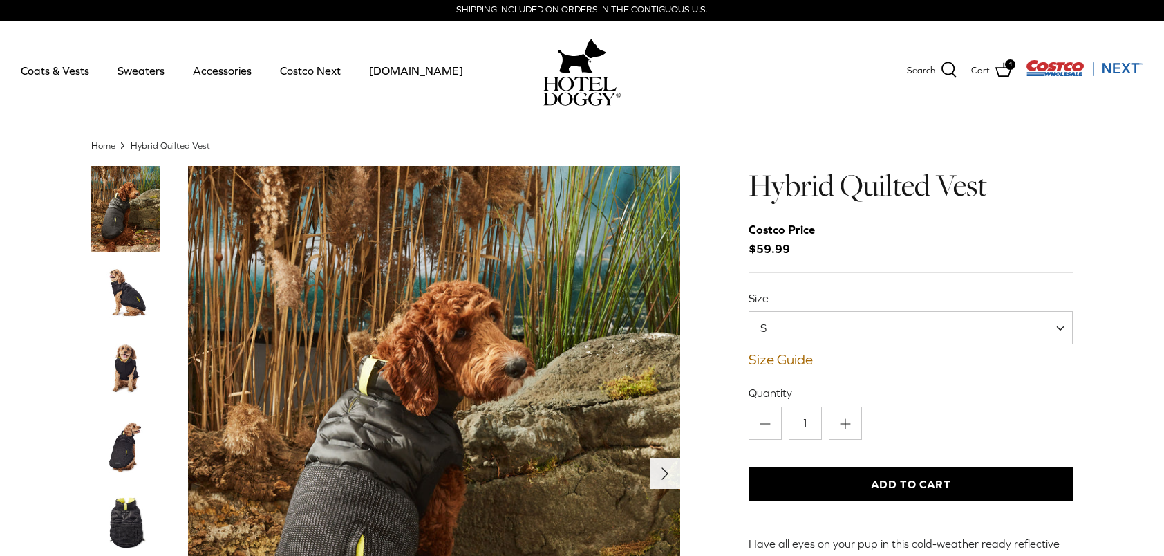
click at [668, 473] on polyline "Next" at bounding box center [665, 473] width 6 height 11
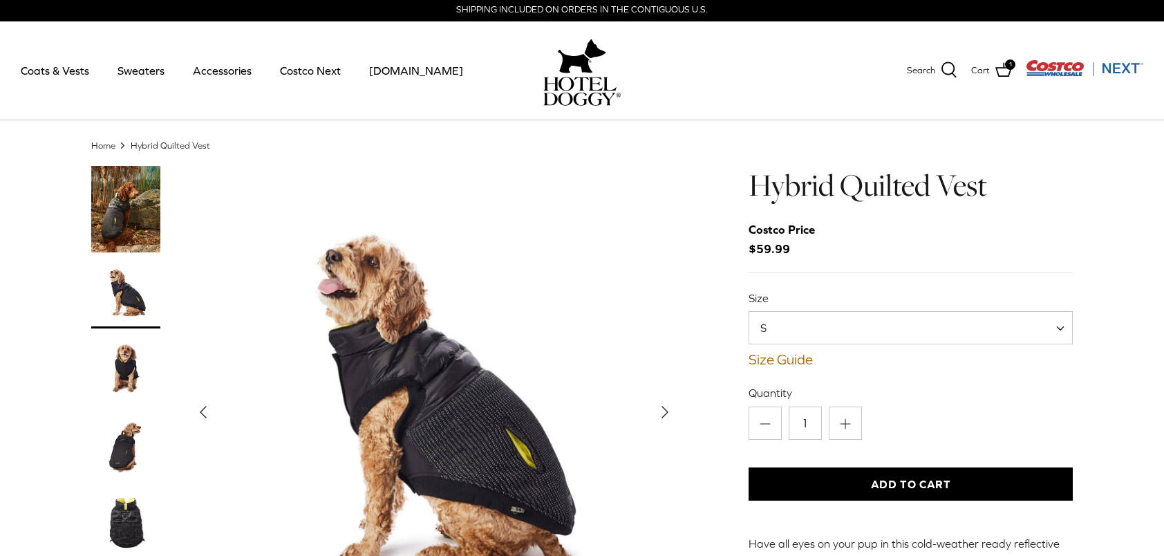
click at [658, 409] on icon "Right" at bounding box center [665, 412] width 22 height 22
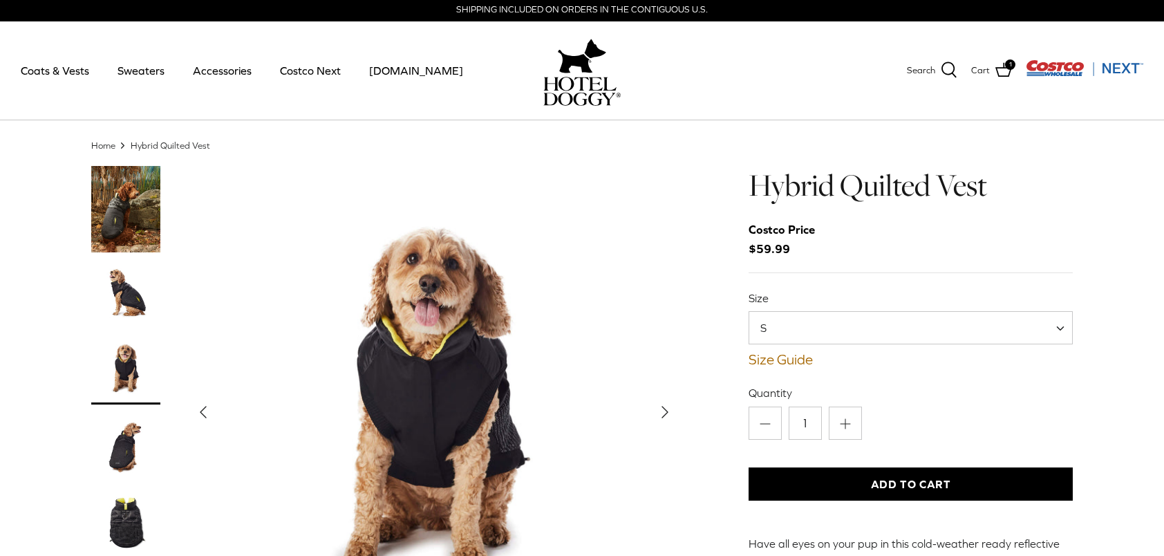
click at [658, 409] on icon "Right" at bounding box center [665, 412] width 22 height 22
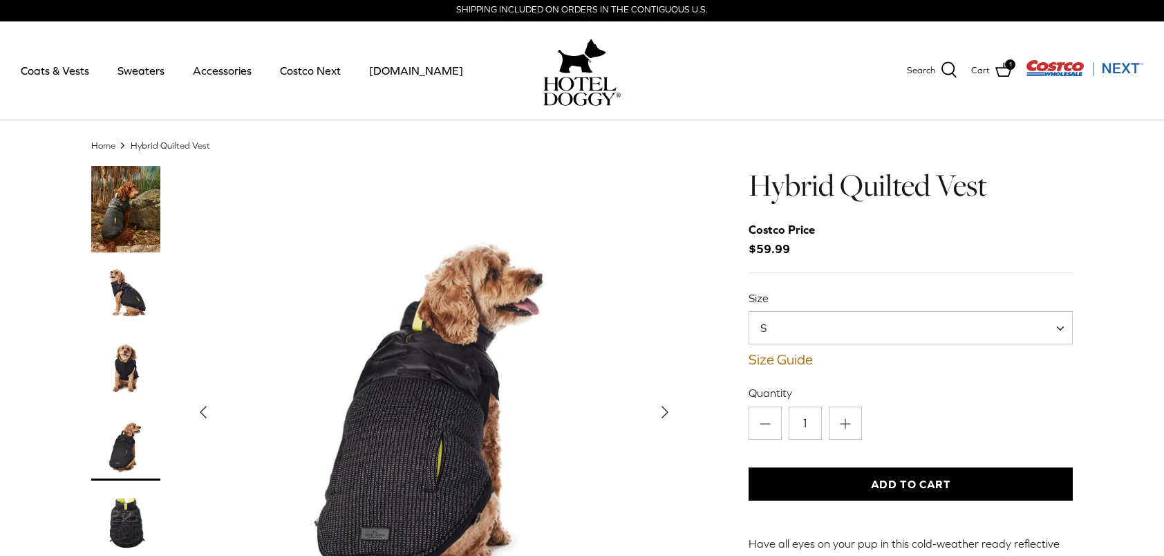
click at [658, 409] on icon "Right" at bounding box center [665, 412] width 22 height 22
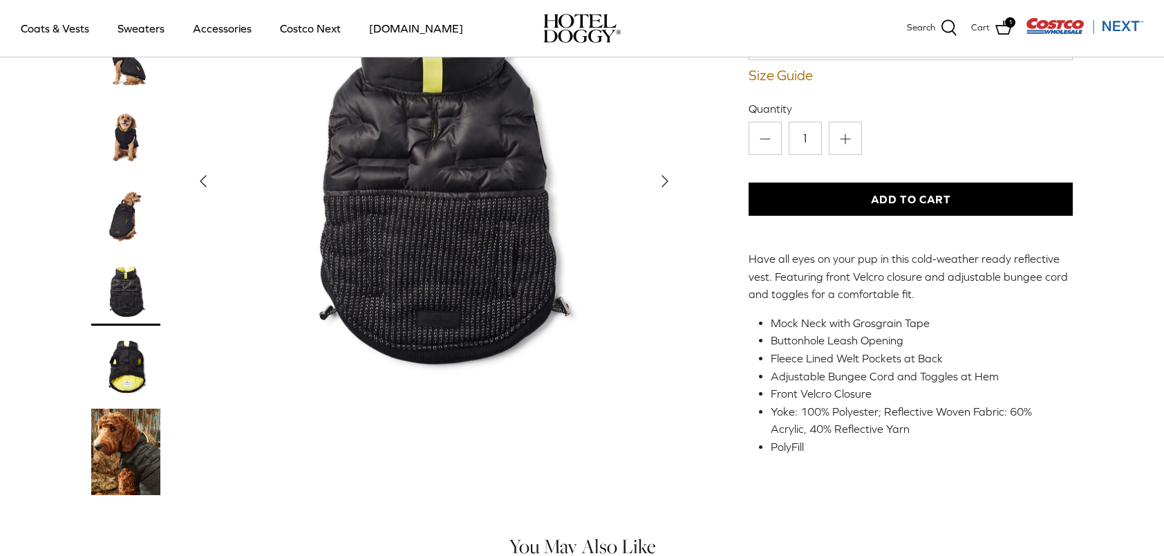
scroll to position [209, 0]
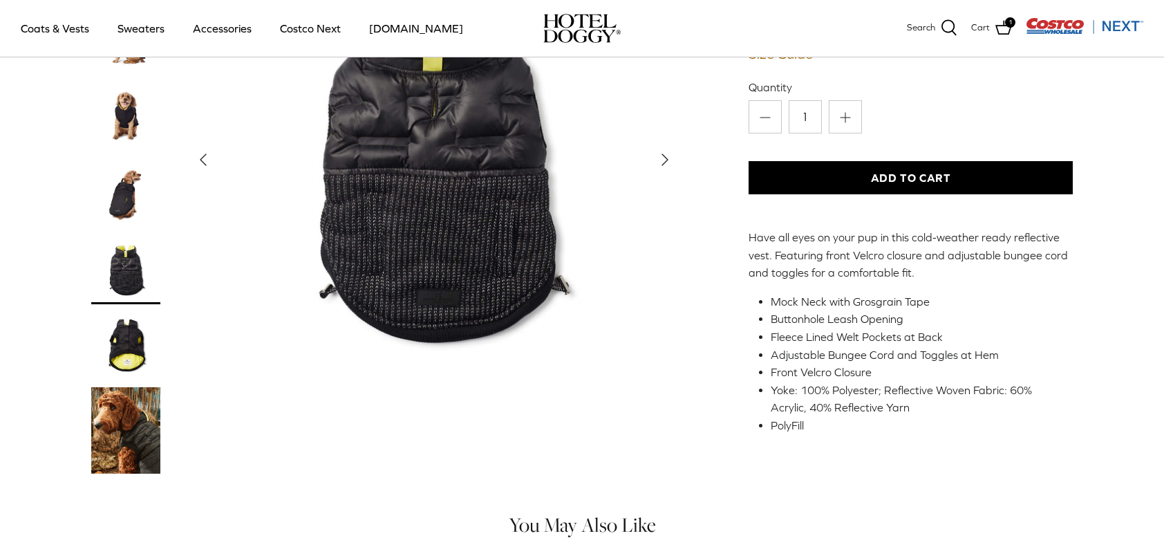
click at [670, 163] on icon "Right" at bounding box center [665, 159] width 22 height 22
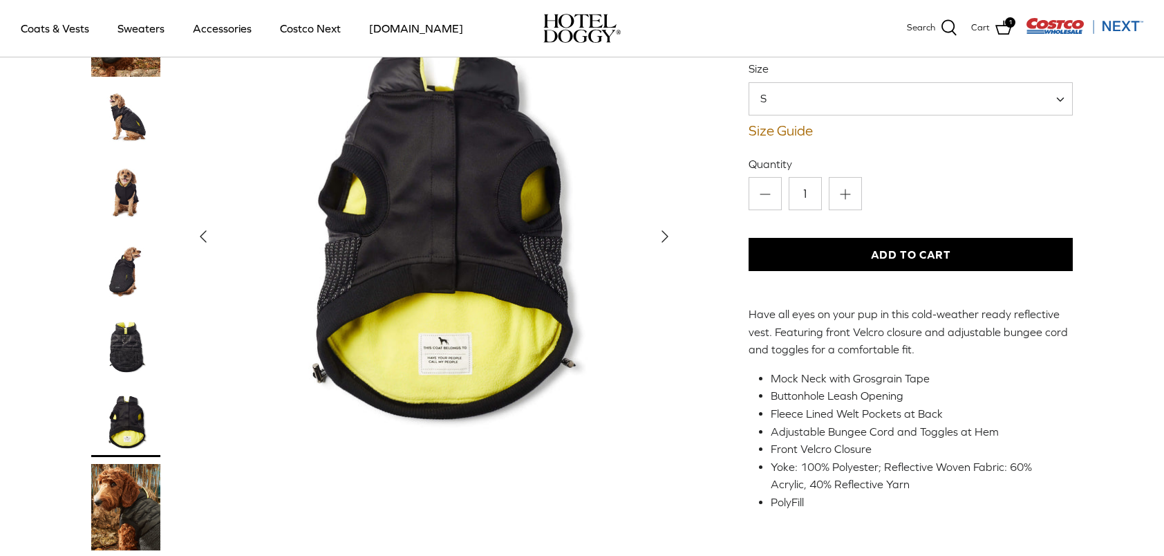
scroll to position [71, 0]
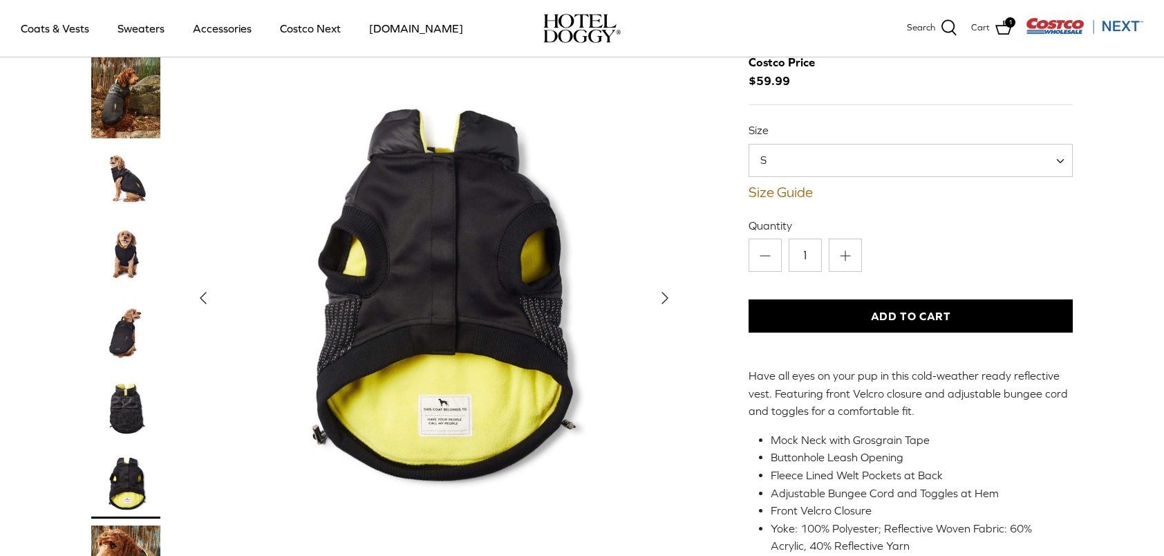
click at [127, 249] on img "Thumbnail Link" at bounding box center [125, 254] width 69 height 69
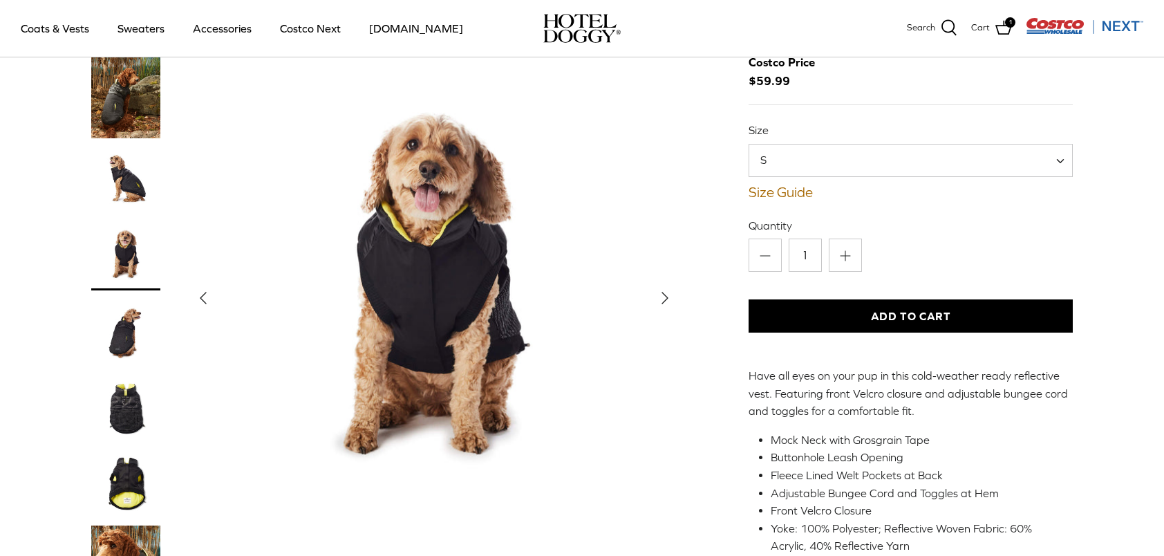
click at [910, 307] on button "Add to Cart" at bounding box center [910, 315] width 324 height 33
